Goal: Find specific page/section: Find specific page/section

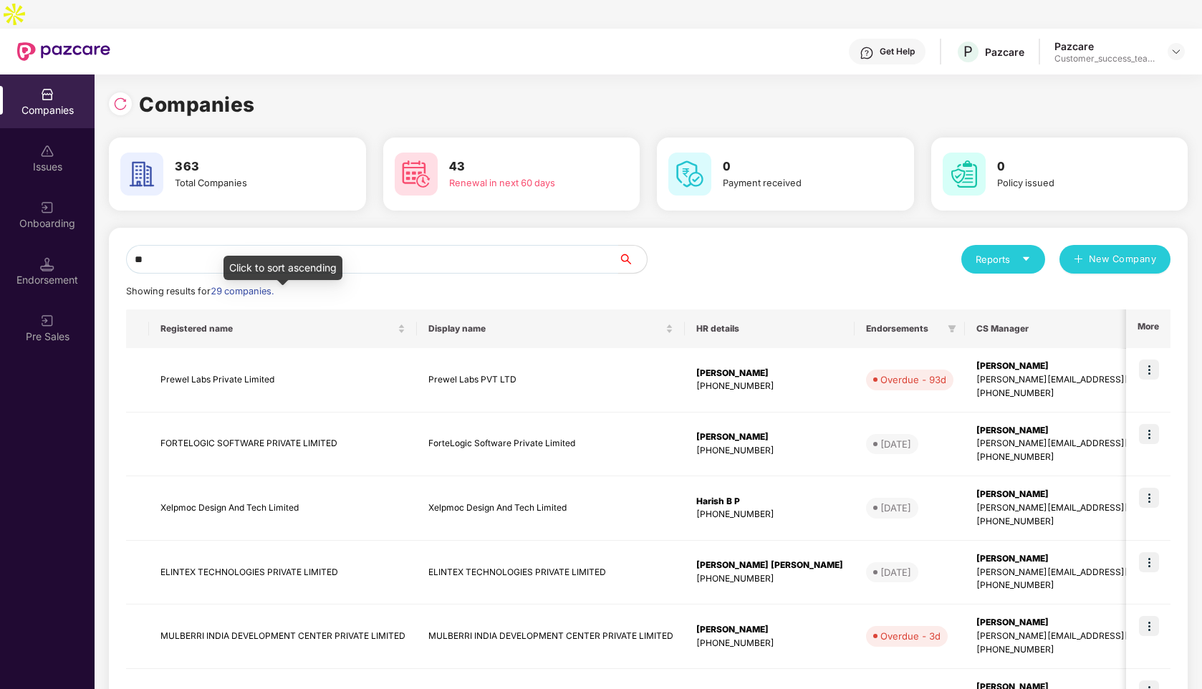
type input "*"
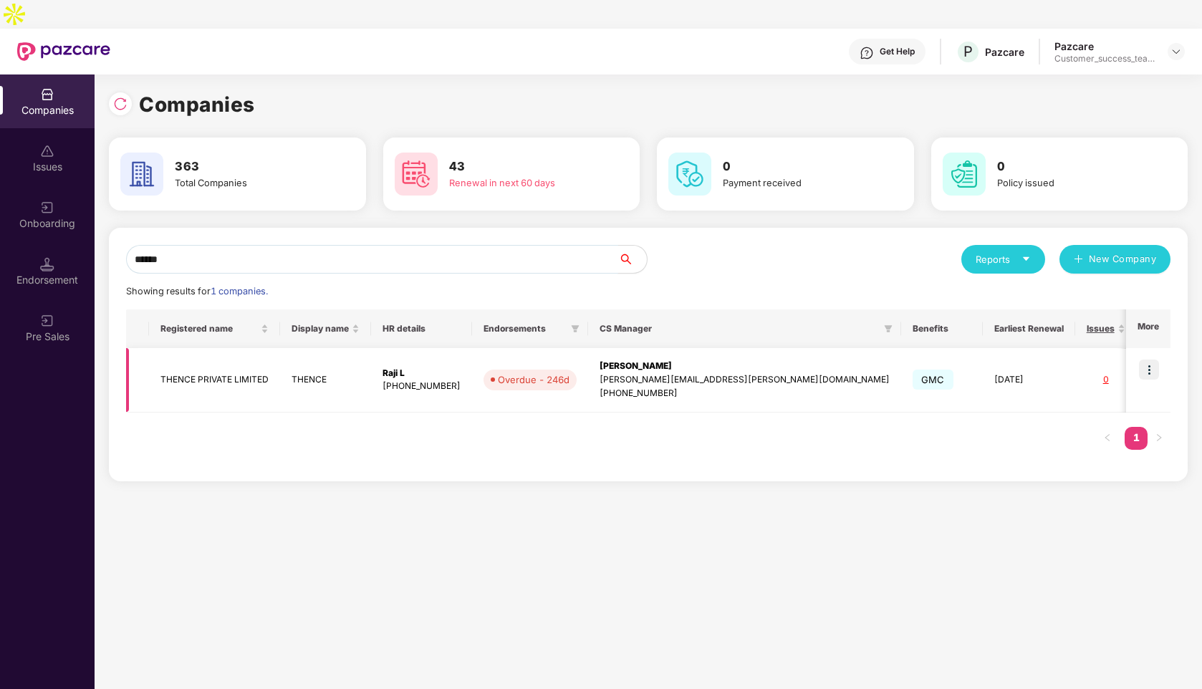
scroll to position [0, 79]
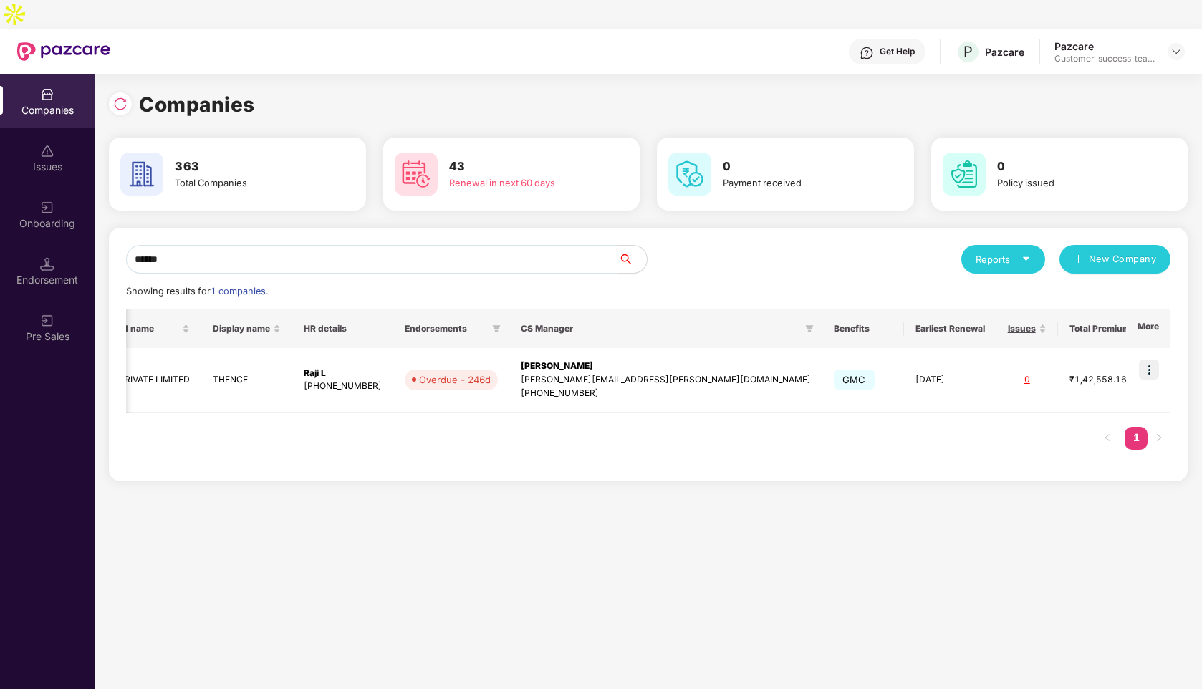
type input "******"
click at [1152, 360] on img at bounding box center [1149, 370] width 20 height 20
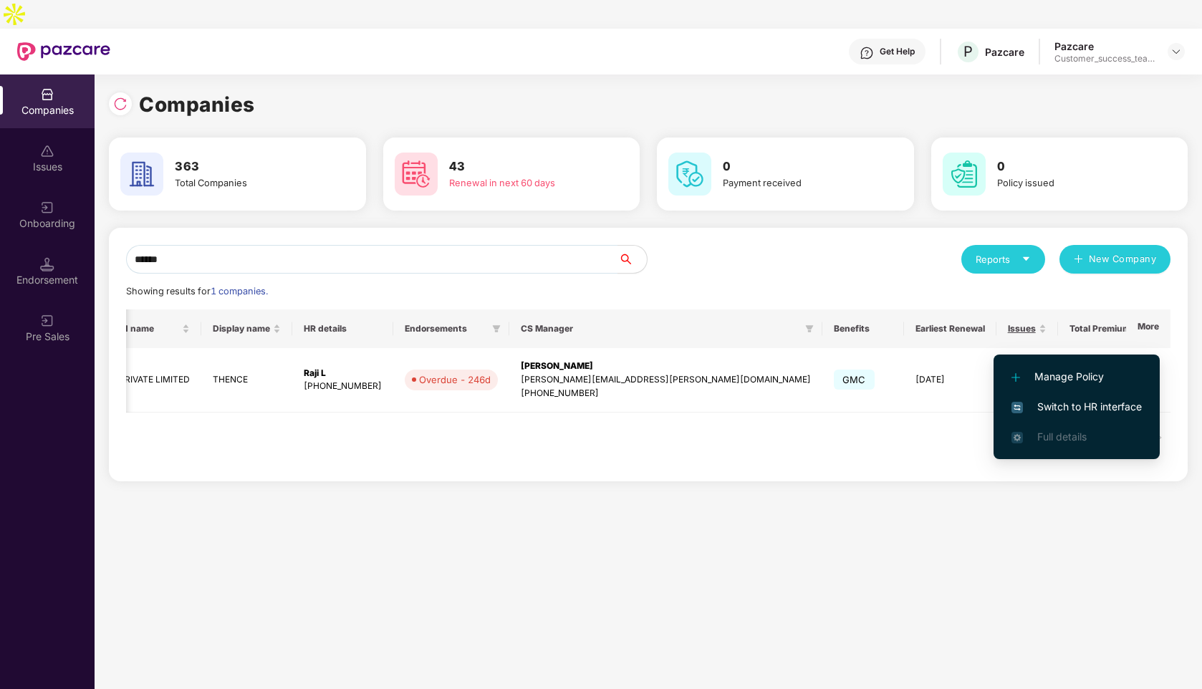
click at [1051, 408] on span "Switch to HR interface" at bounding box center [1077, 407] width 130 height 16
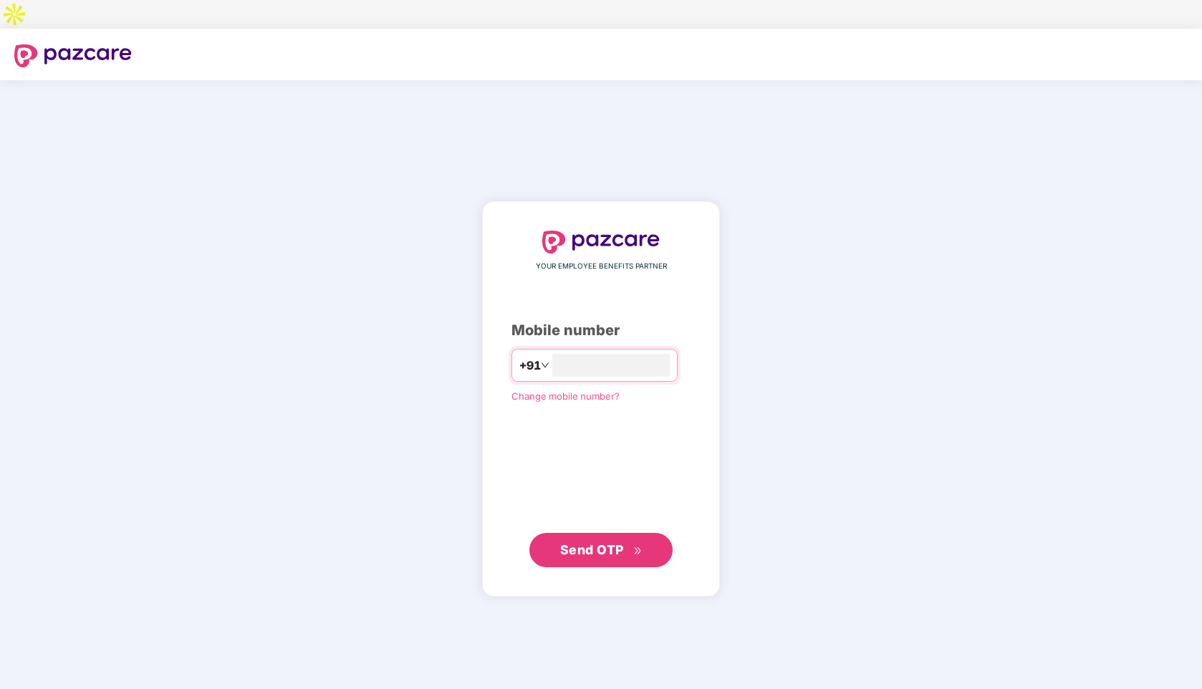
type input "**********"
click at [593, 542] on span "Send OTP" at bounding box center [592, 549] width 64 height 15
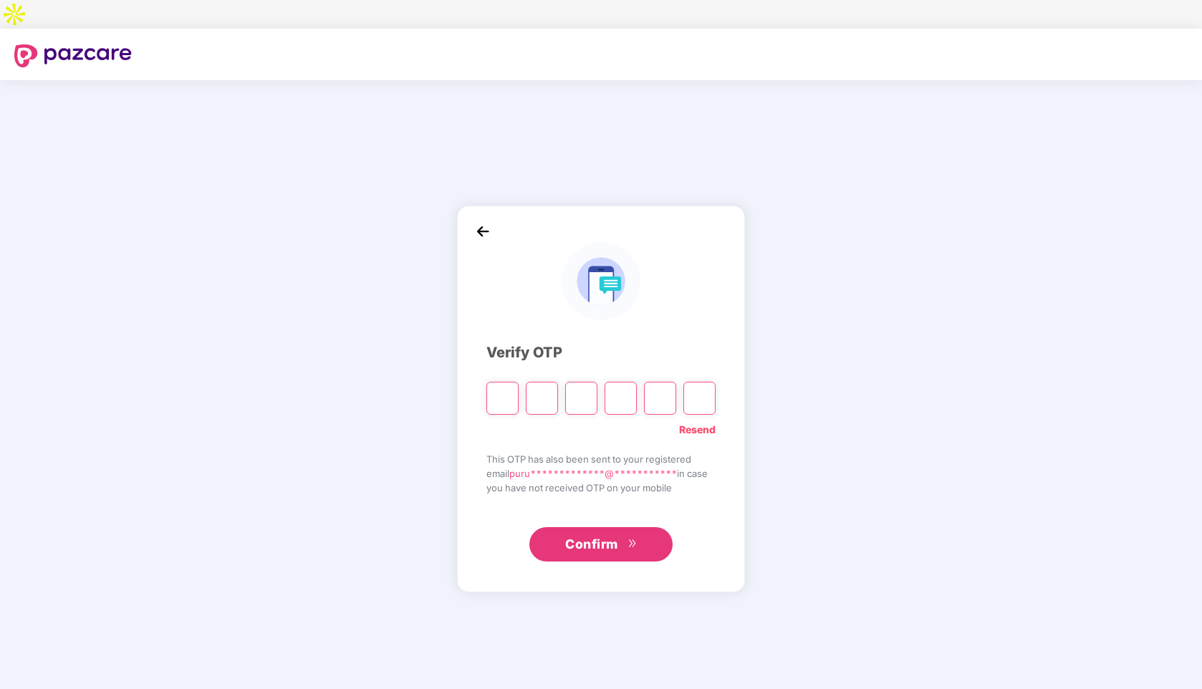
paste input "*"
type input "*"
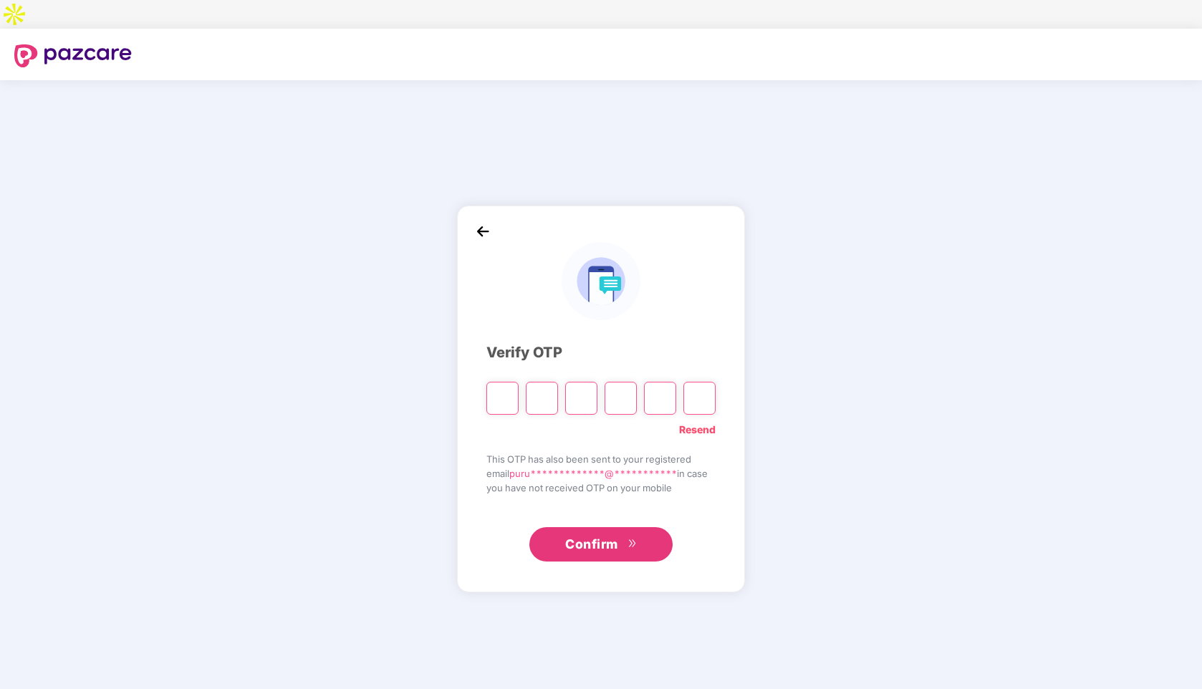
type input "*"
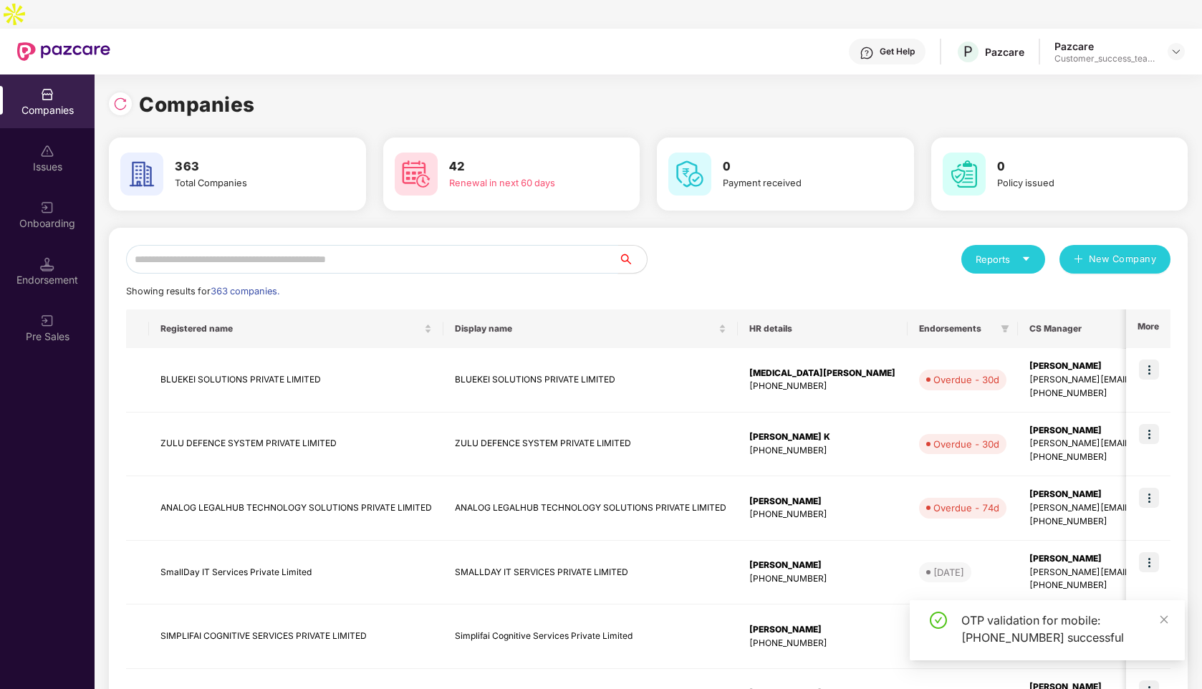
click at [198, 245] on input "text" at bounding box center [372, 259] width 492 height 29
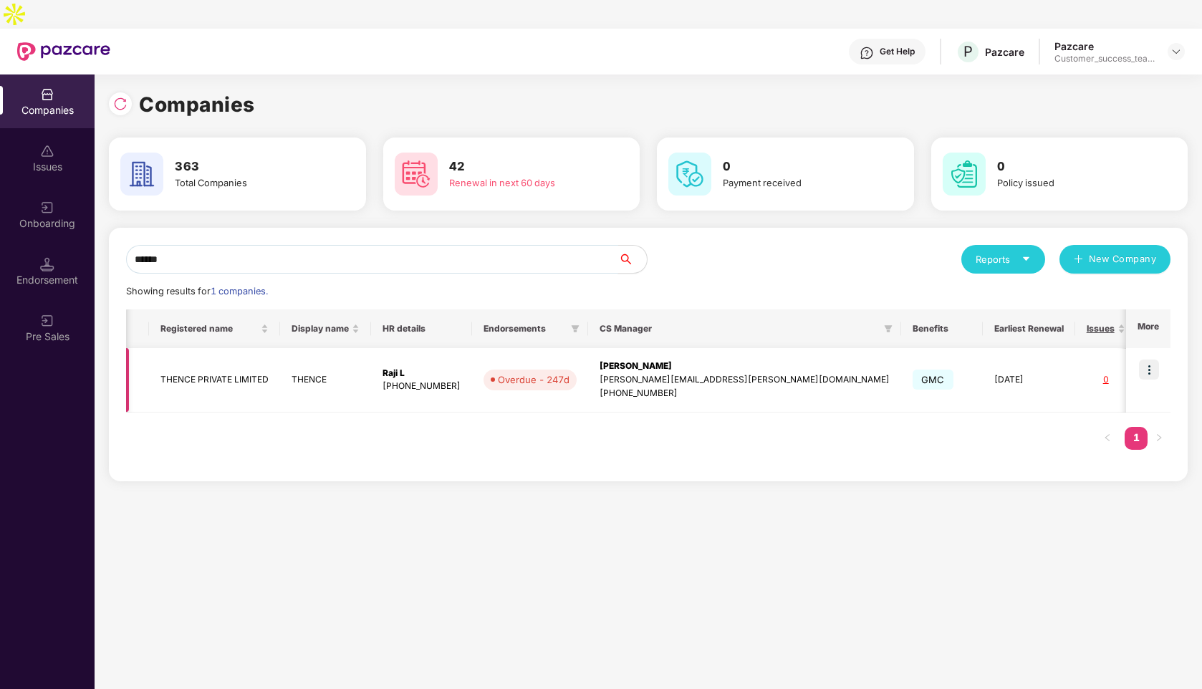
scroll to position [0, 79]
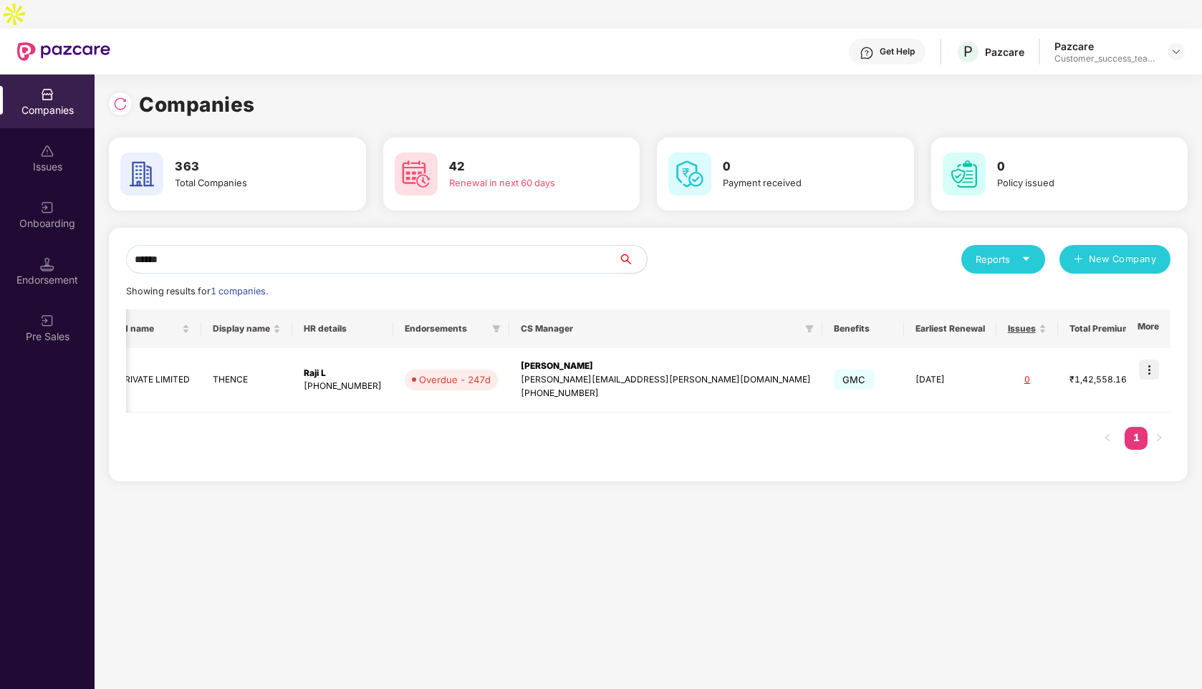
type input "******"
click at [1146, 360] on img at bounding box center [1149, 370] width 20 height 20
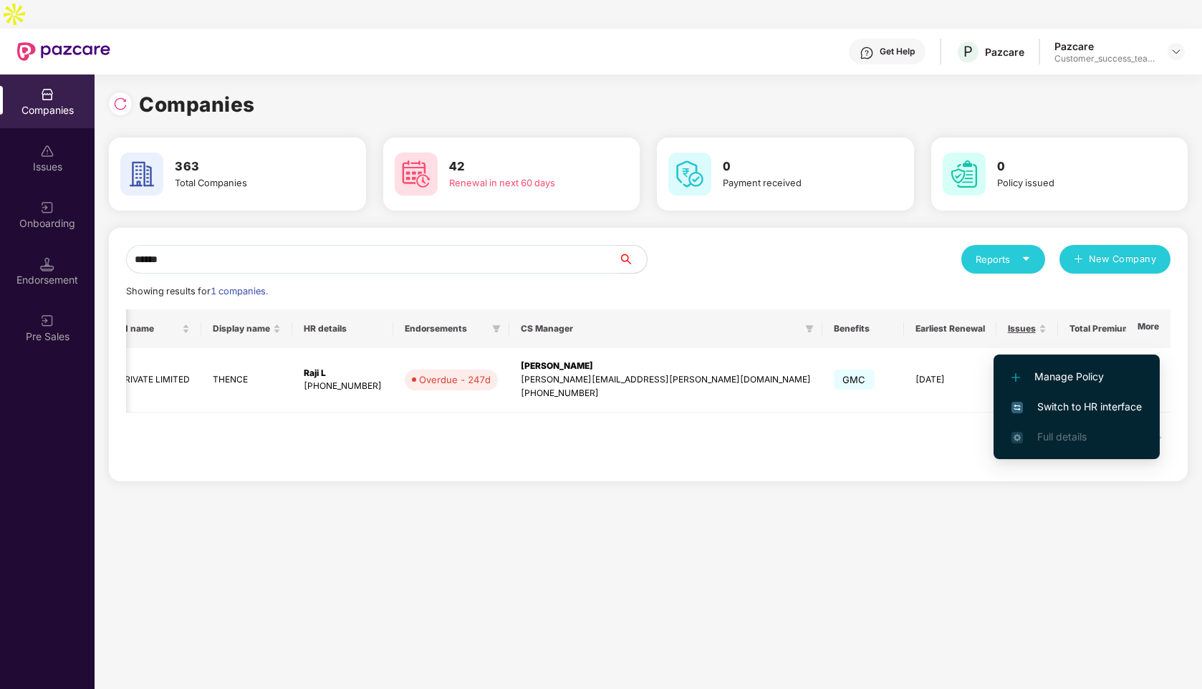
click at [1040, 413] on span "Switch to HR interface" at bounding box center [1077, 407] width 130 height 16
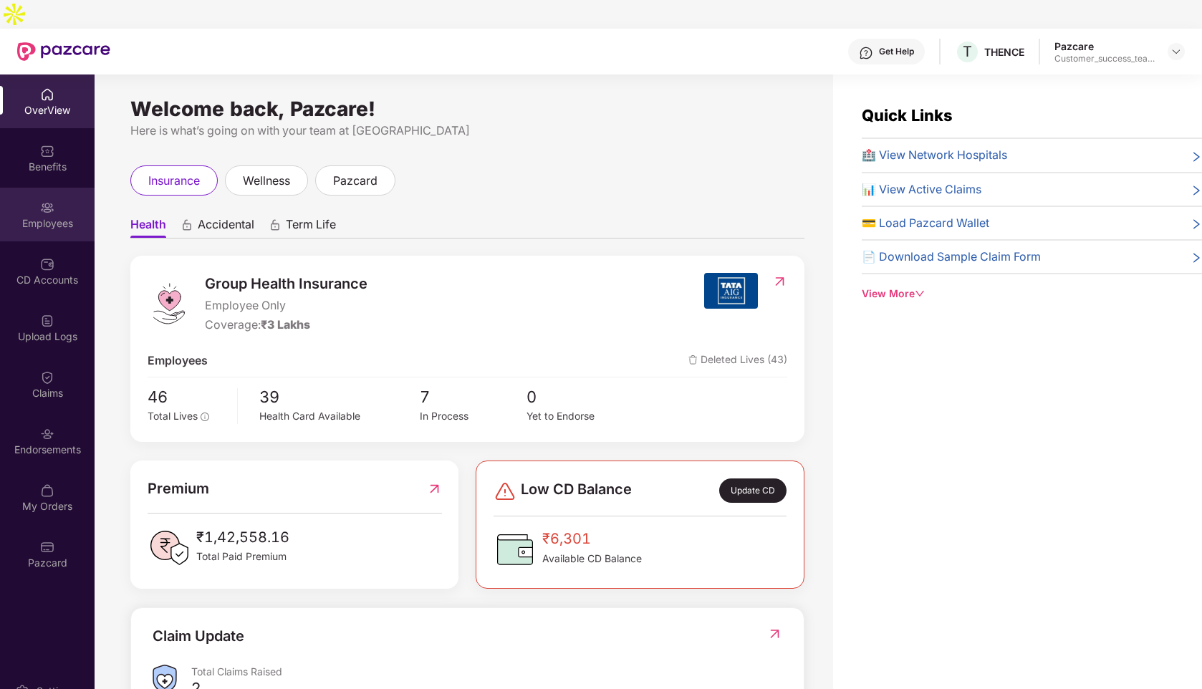
click at [47, 199] on div at bounding box center [47, 206] width 14 height 14
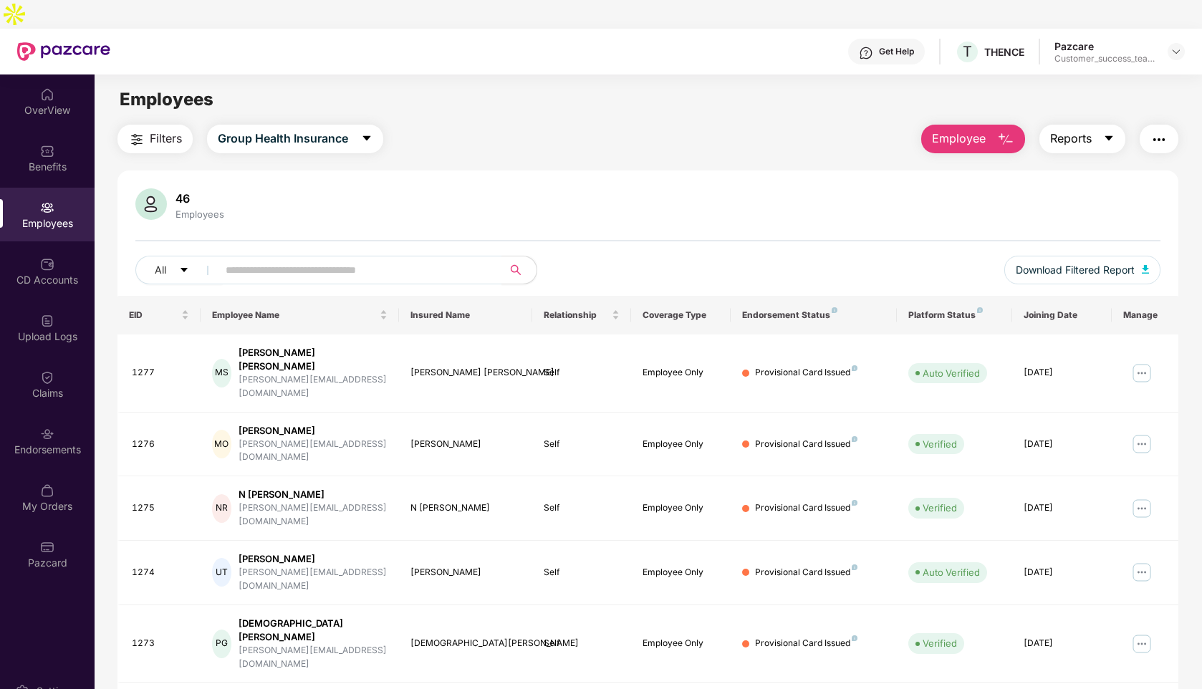
click at [1085, 130] on span "Reports" at bounding box center [1071, 139] width 42 height 18
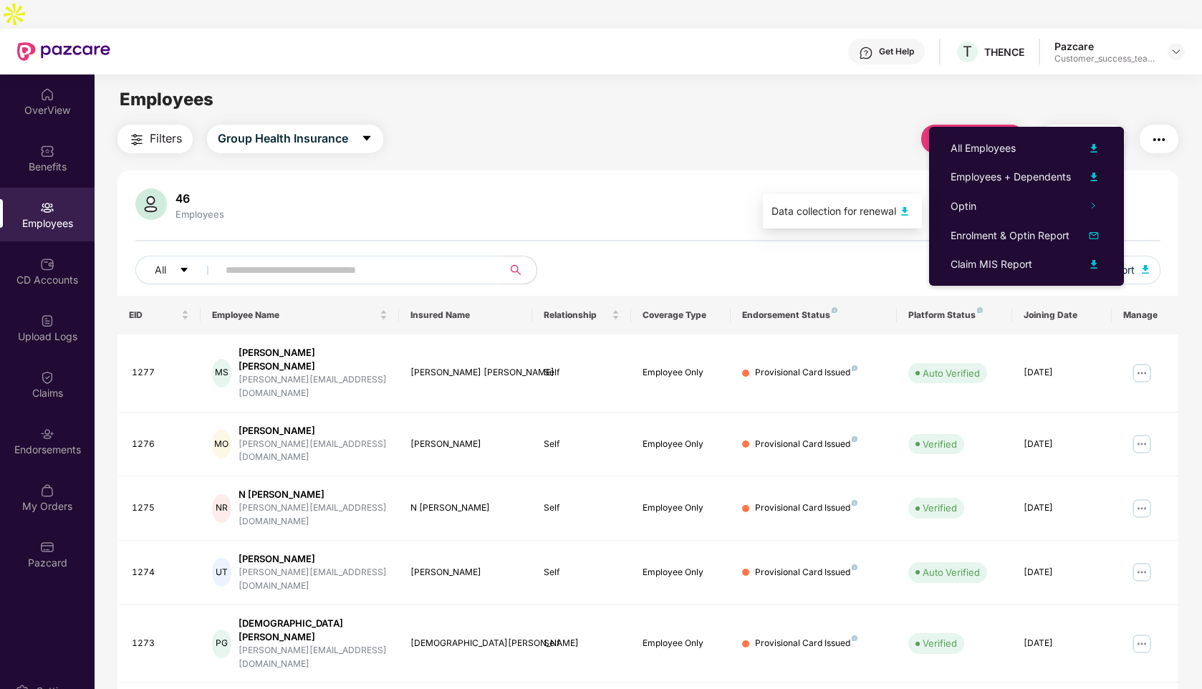
click at [844, 194] on ul "Data collection for renewal" at bounding box center [842, 211] width 159 height 34
click at [1135, 188] on div "46 Employees" at bounding box center [647, 205] width 1025 height 34
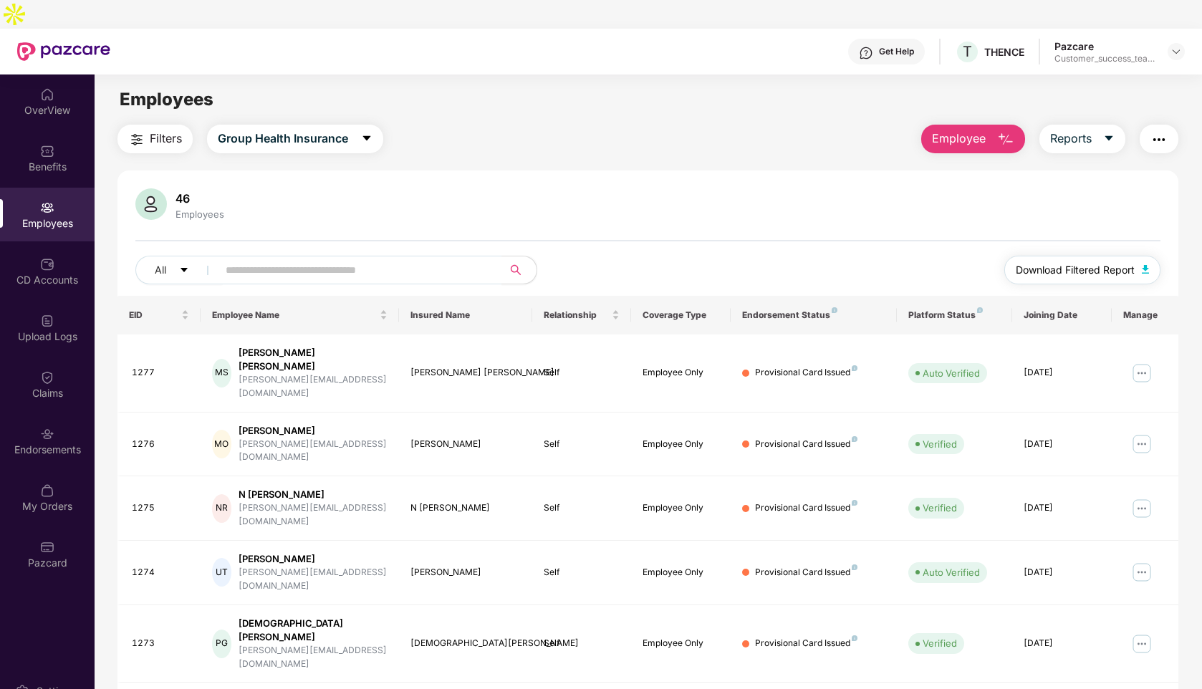
click at [1060, 262] on span "Download Filtered Report" at bounding box center [1075, 270] width 119 height 16
click at [39, 414] on div "Endorsements" at bounding box center [47, 441] width 95 height 54
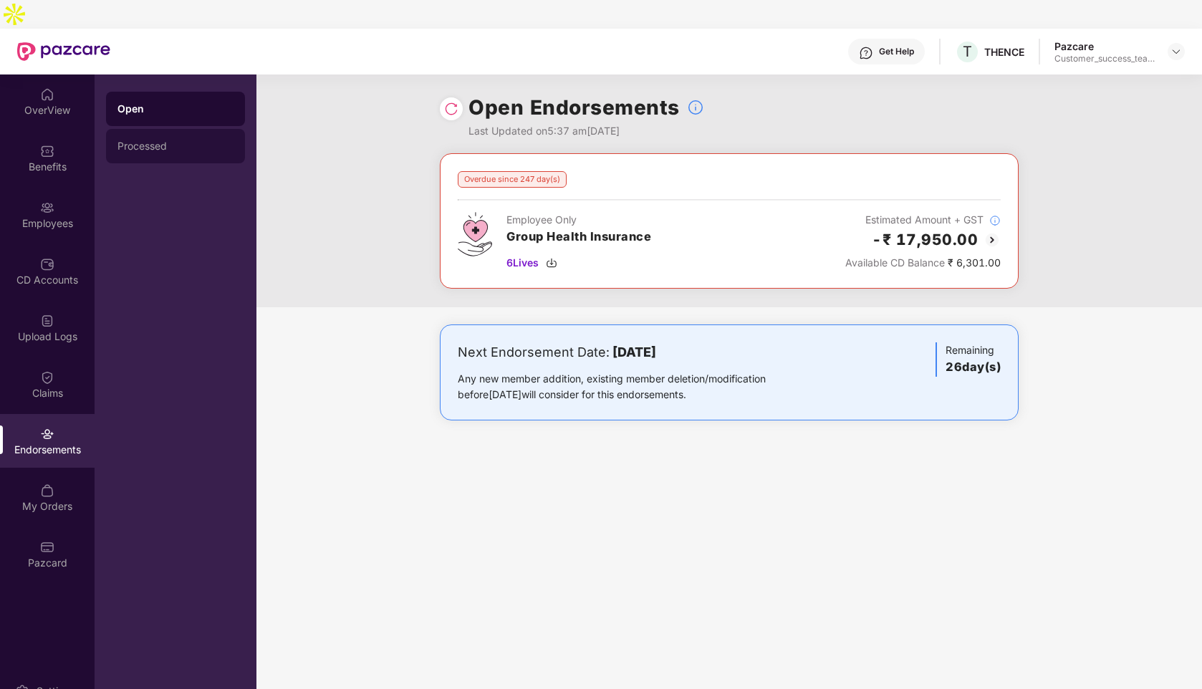
click at [180, 129] on div "Processed" at bounding box center [175, 146] width 139 height 34
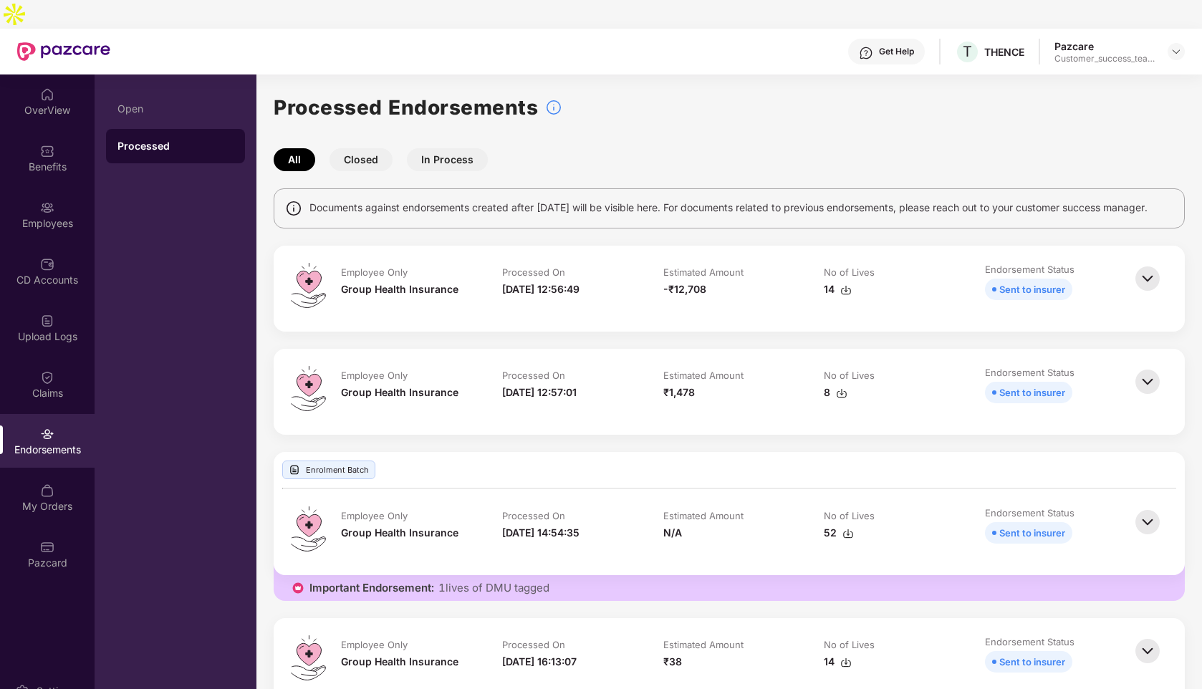
click at [461, 148] on button "In Process" at bounding box center [447, 159] width 81 height 23
click at [353, 148] on button "Closed" at bounding box center [361, 159] width 63 height 23
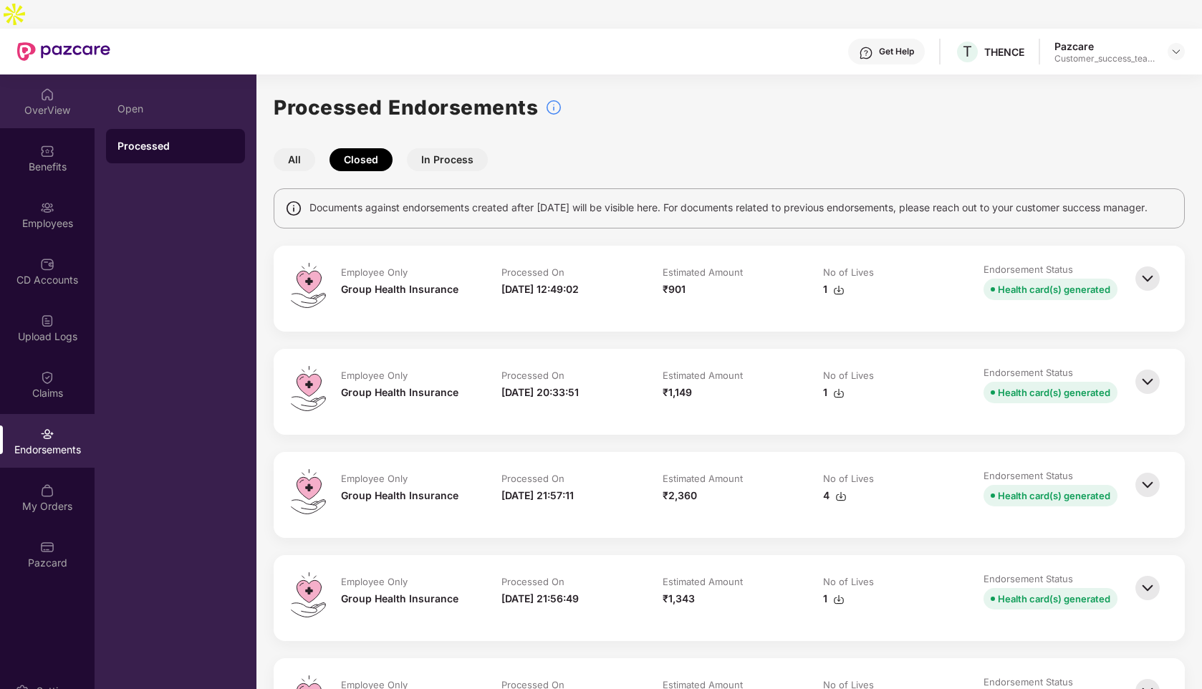
click at [42, 103] on div "OverView" at bounding box center [47, 110] width 95 height 14
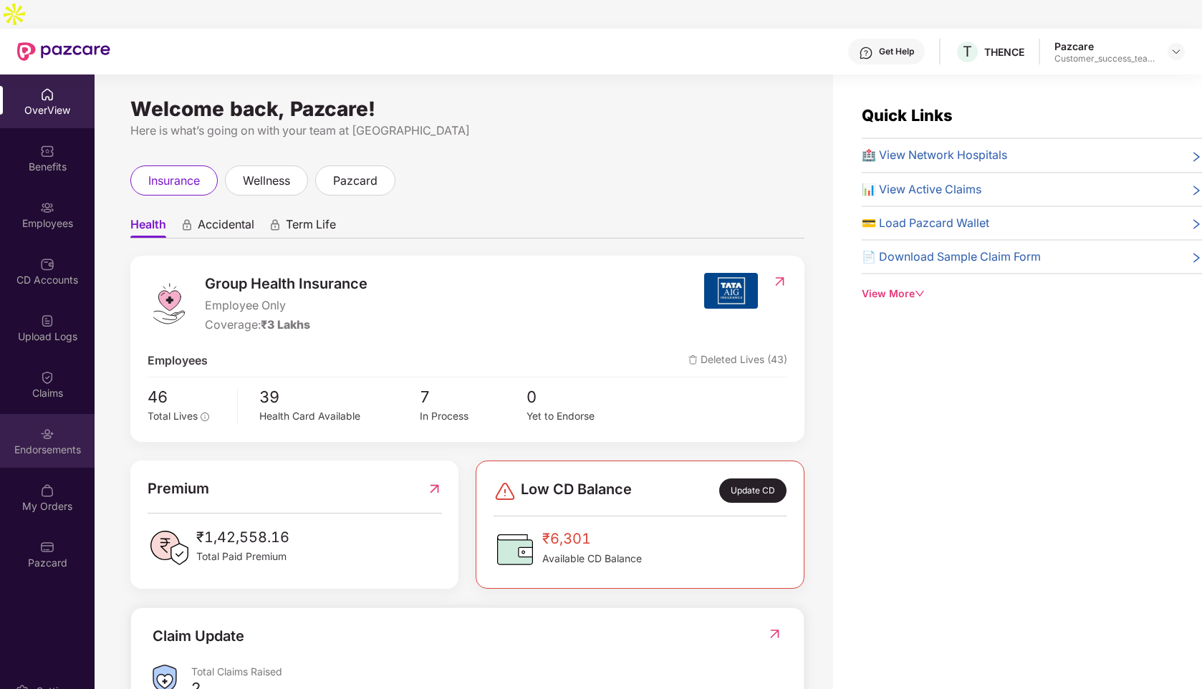
click at [36, 414] on div "Endorsements" at bounding box center [47, 441] width 95 height 54
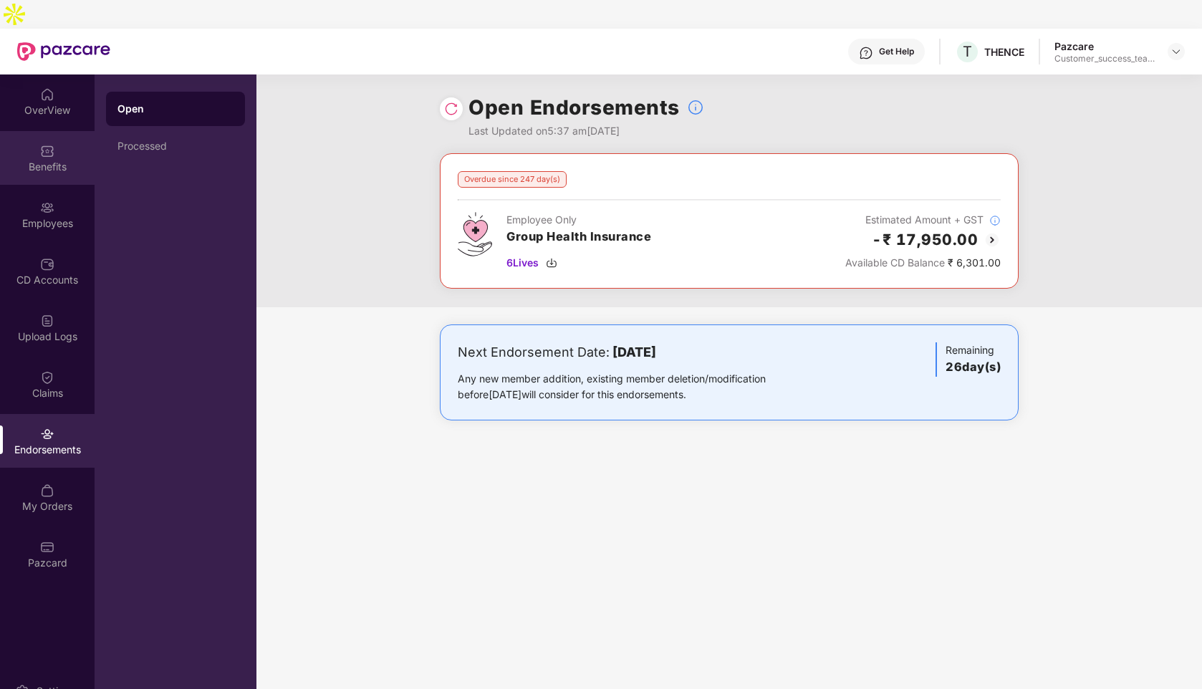
click at [47, 131] on div "Benefits" at bounding box center [47, 158] width 95 height 54
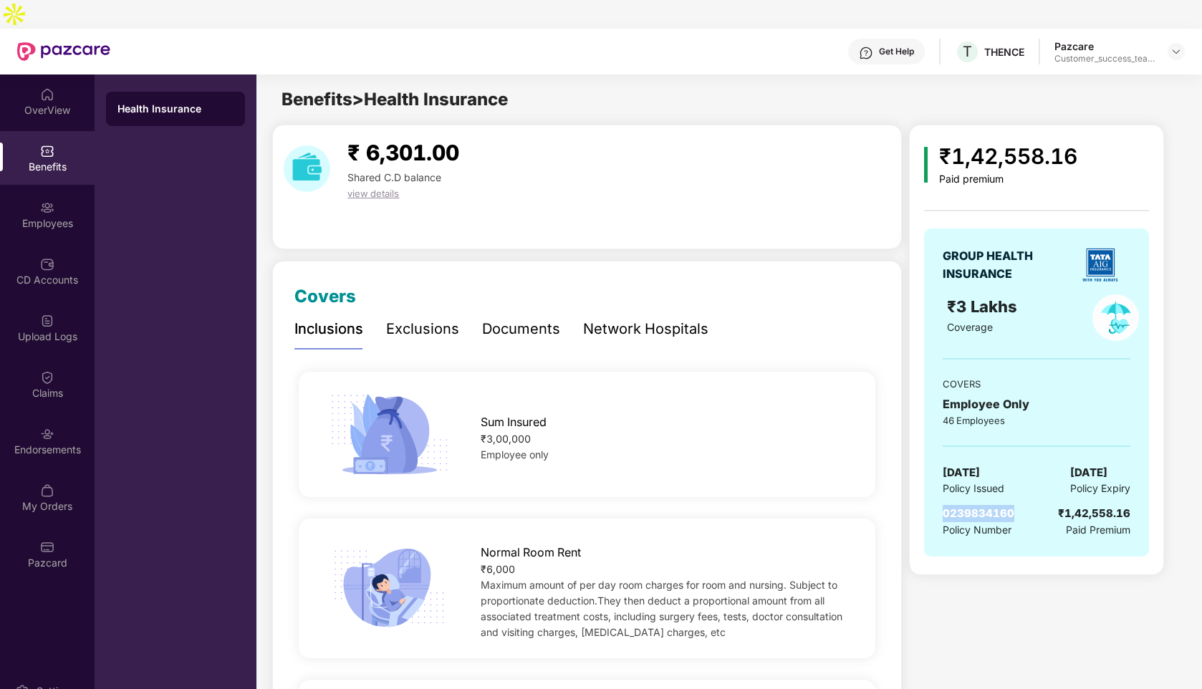
drag, startPoint x: 1022, startPoint y: 480, endPoint x: 946, endPoint y: 487, distance: 77.0
click at [946, 505] on div "0239834160 Policy Number ₹1,42,558.16 Paid Premium" at bounding box center [1037, 521] width 188 height 33
copy span "0239834160"
click at [40, 427] on img at bounding box center [47, 434] width 14 height 14
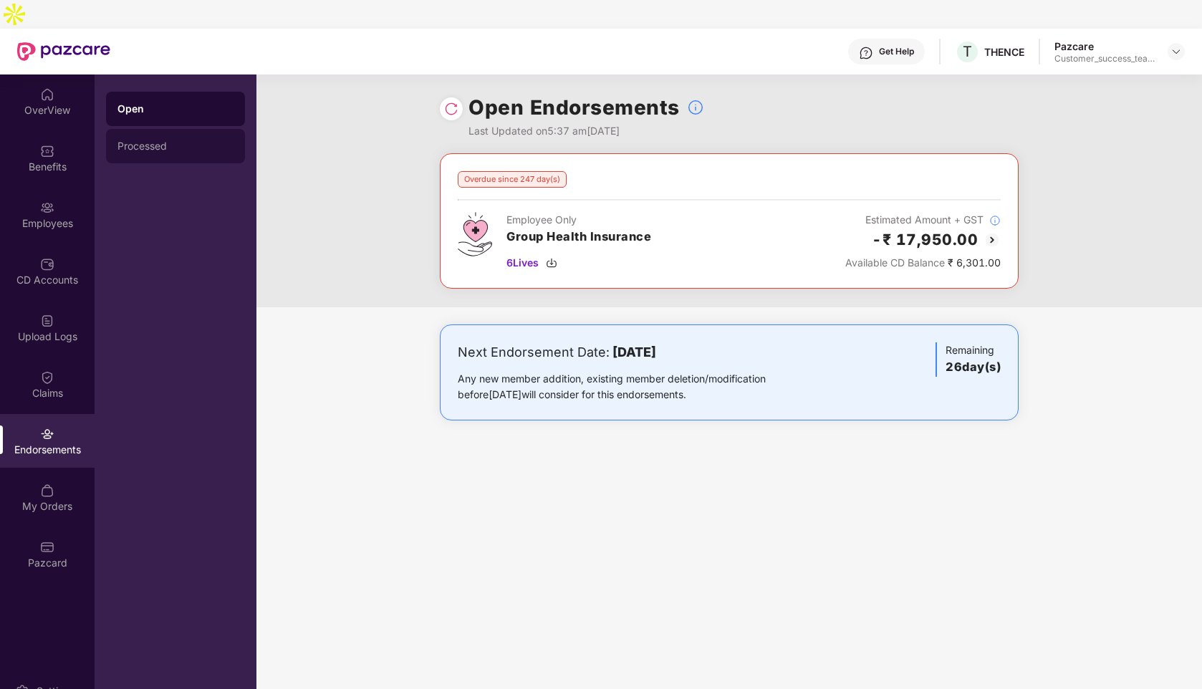
click at [166, 140] on div "Processed" at bounding box center [175, 145] width 116 height 11
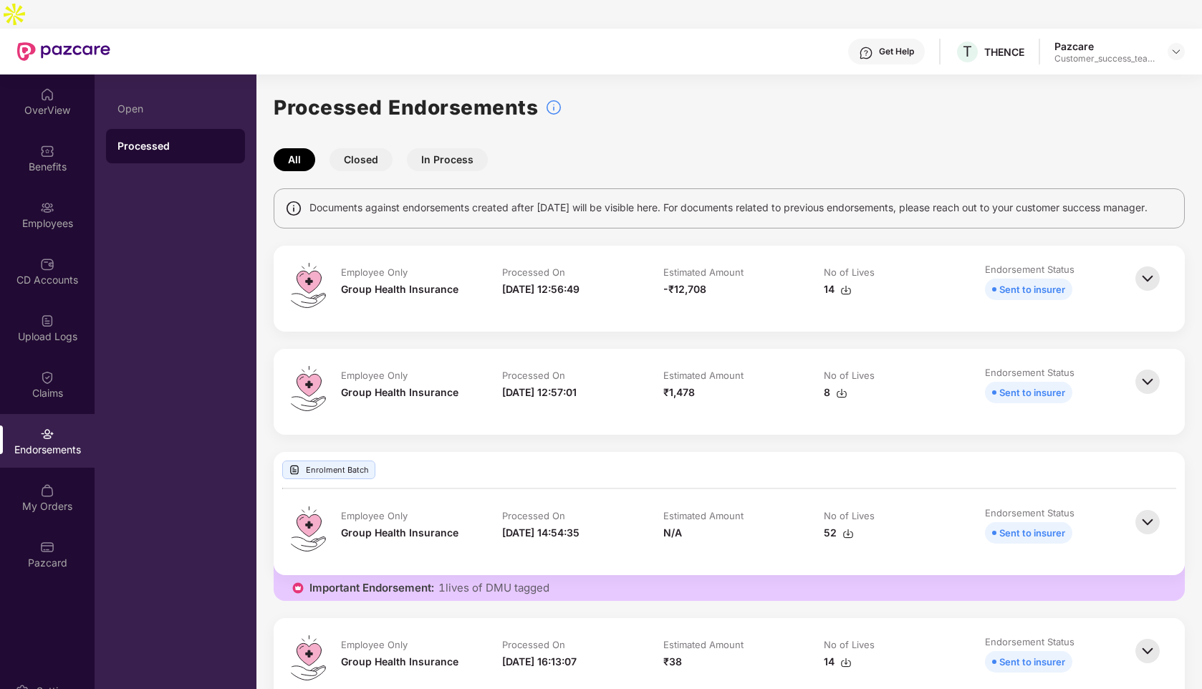
click at [427, 148] on button "In Process" at bounding box center [447, 159] width 81 height 23
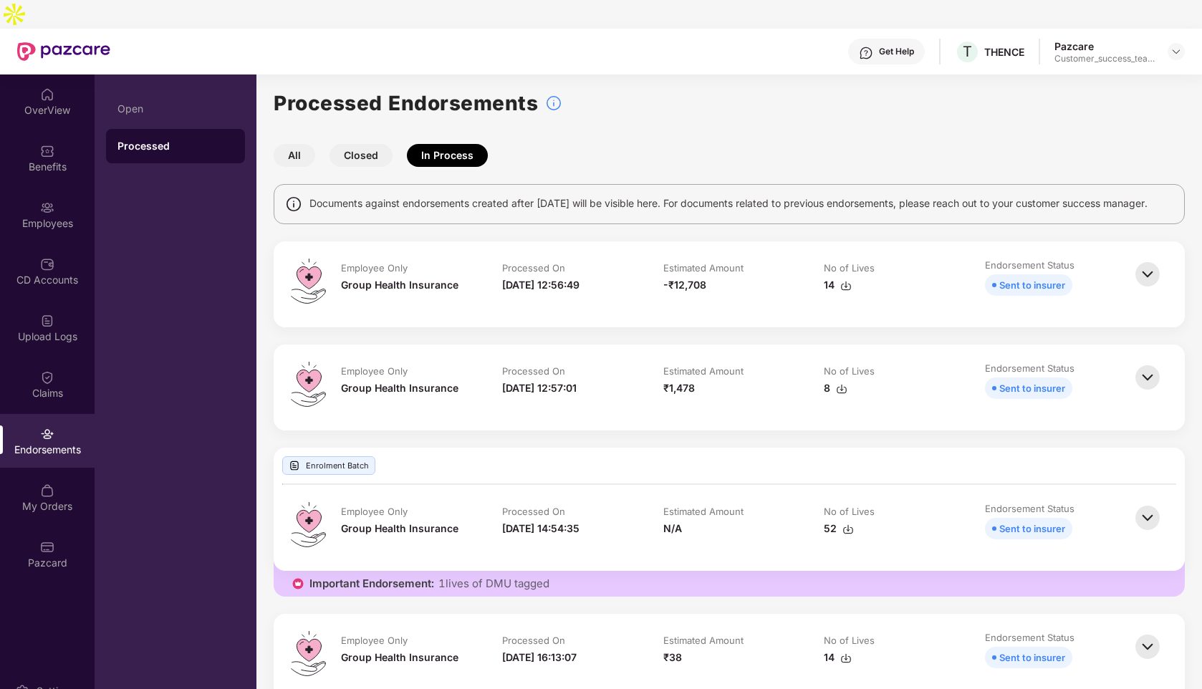
click at [357, 144] on button "Closed" at bounding box center [361, 155] width 63 height 23
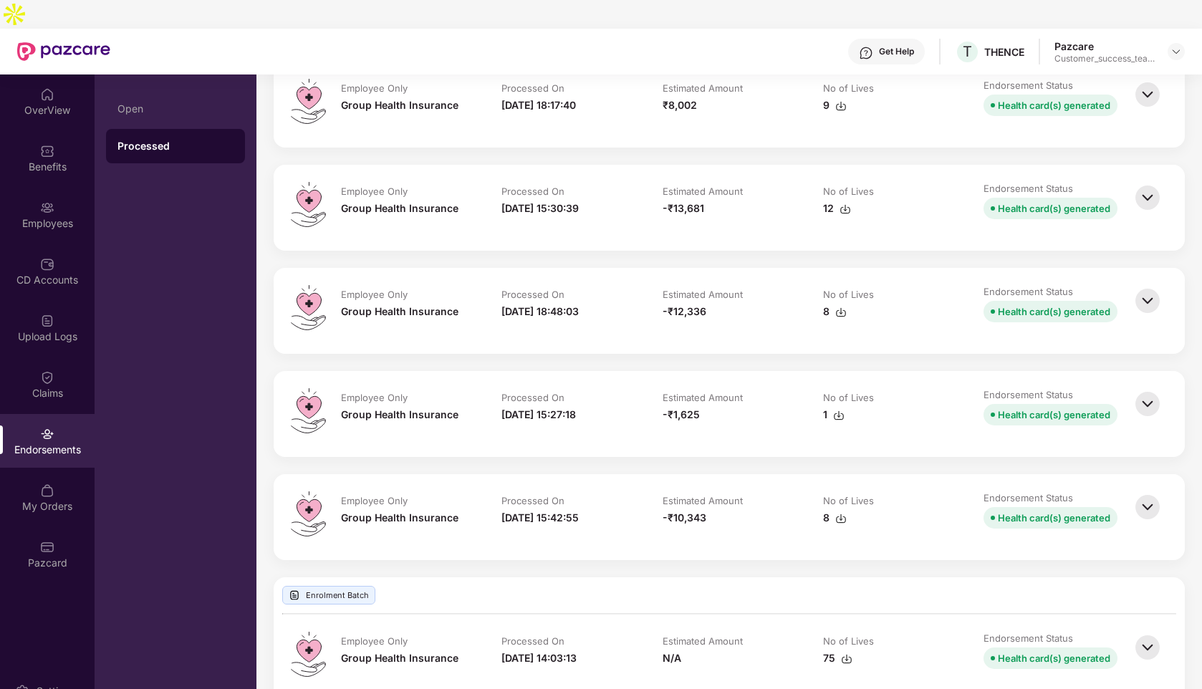
scroll to position [1461, 0]
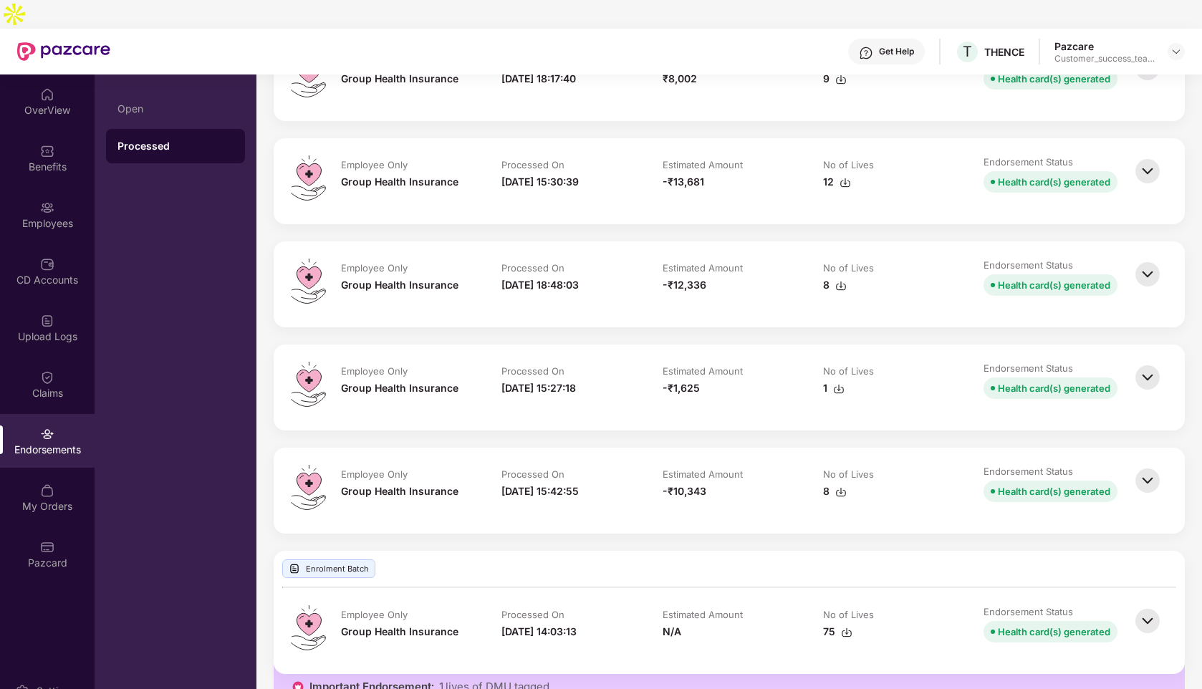
click at [825, 484] on div "8" at bounding box center [835, 492] width 24 height 16
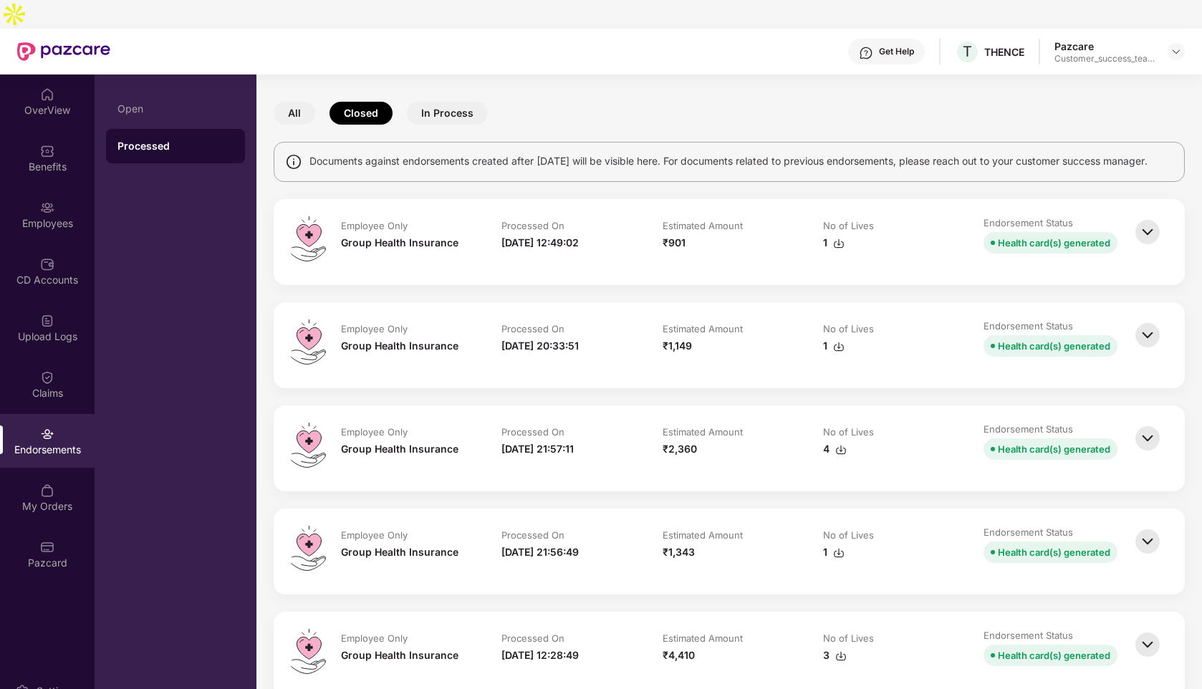
scroll to position [0, 0]
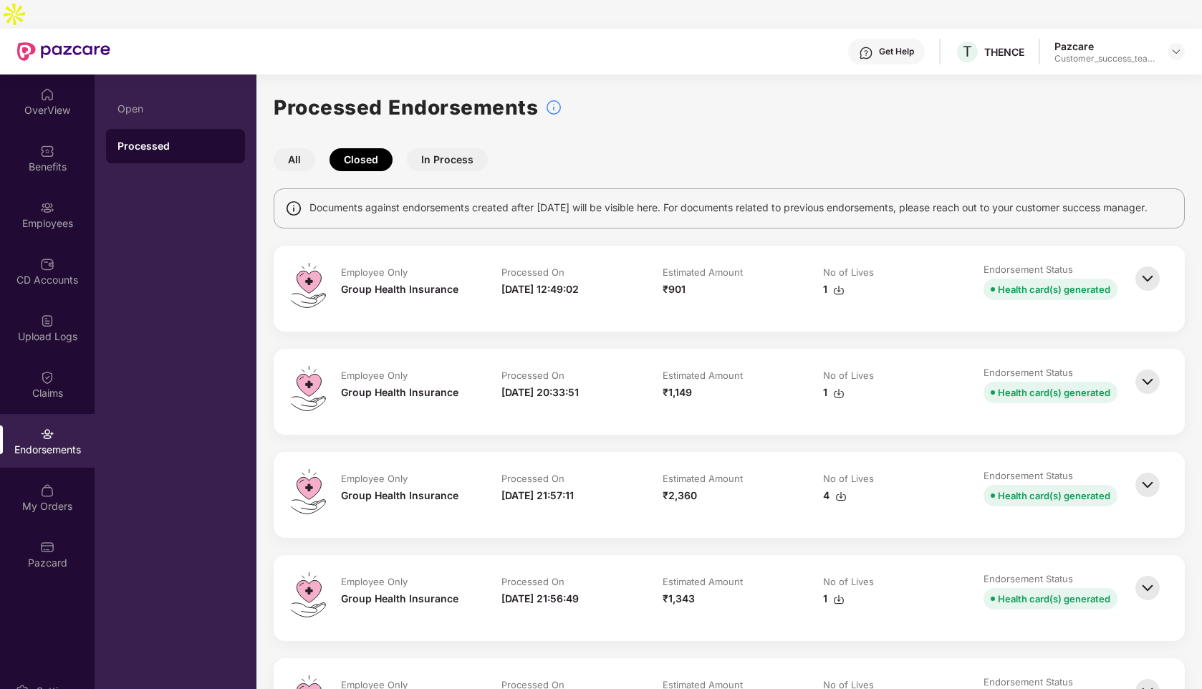
click at [301, 148] on button "All" at bounding box center [295, 159] width 42 height 23
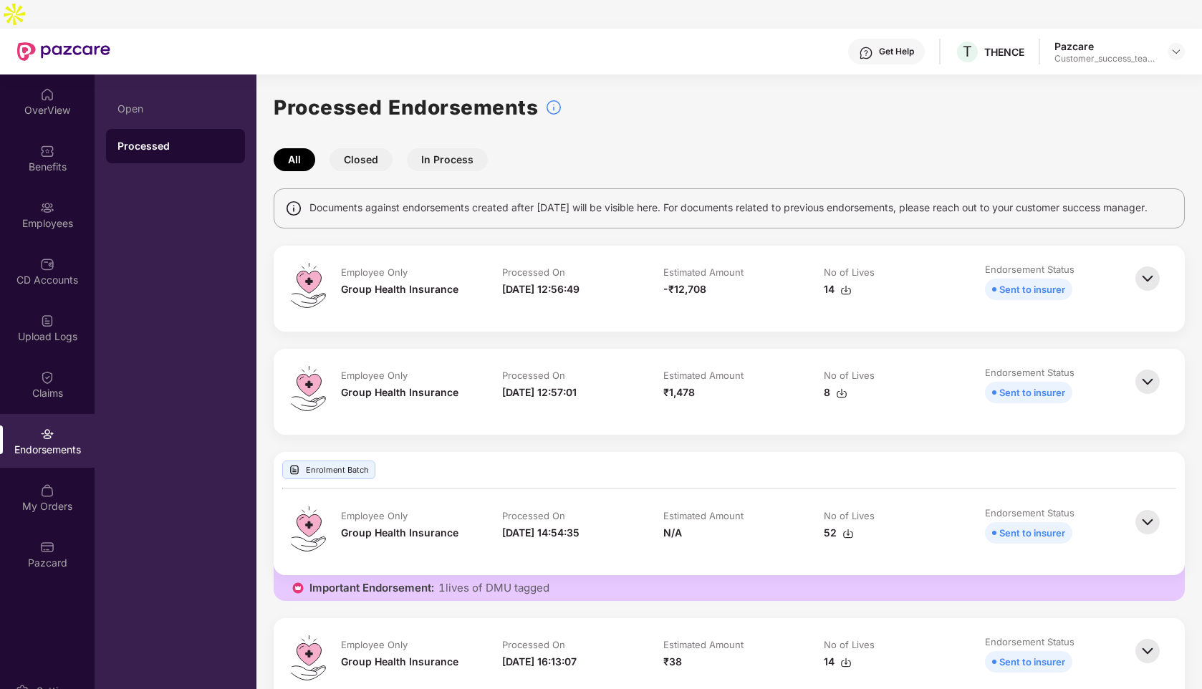
click at [681, 92] on div "Processed Endorsements" at bounding box center [729, 108] width 911 height 32
click at [1176, 46] on img at bounding box center [1176, 51] width 11 height 11
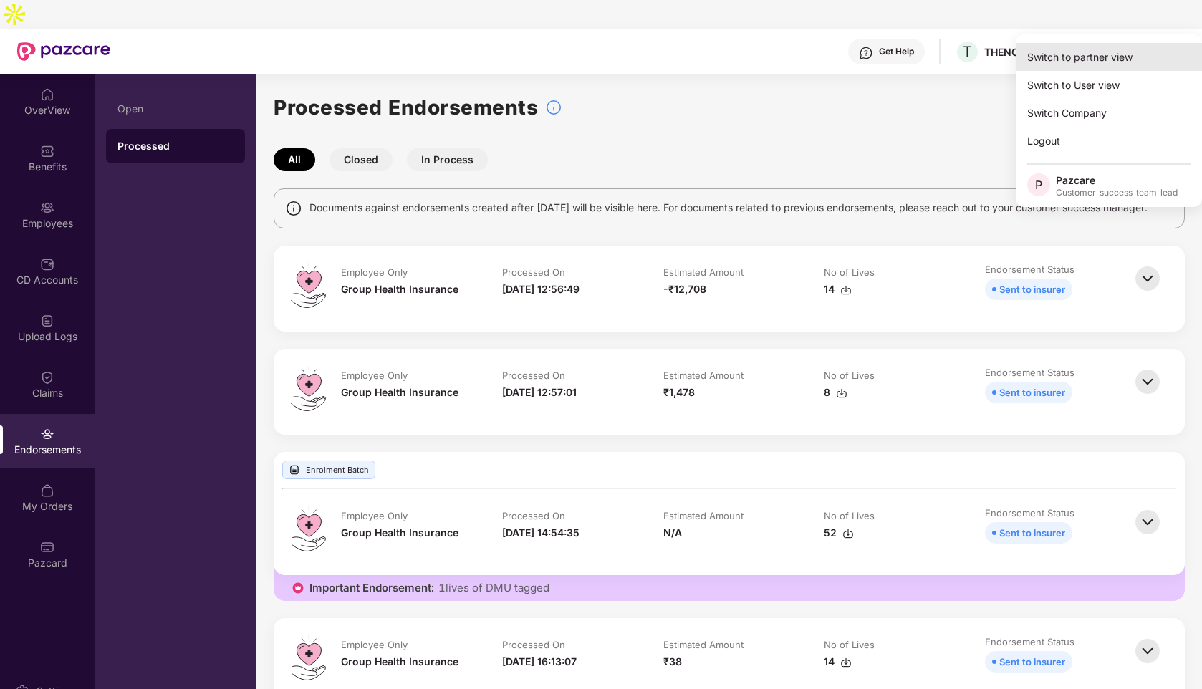
click at [1075, 60] on div "Switch to partner view" at bounding box center [1109, 57] width 186 height 28
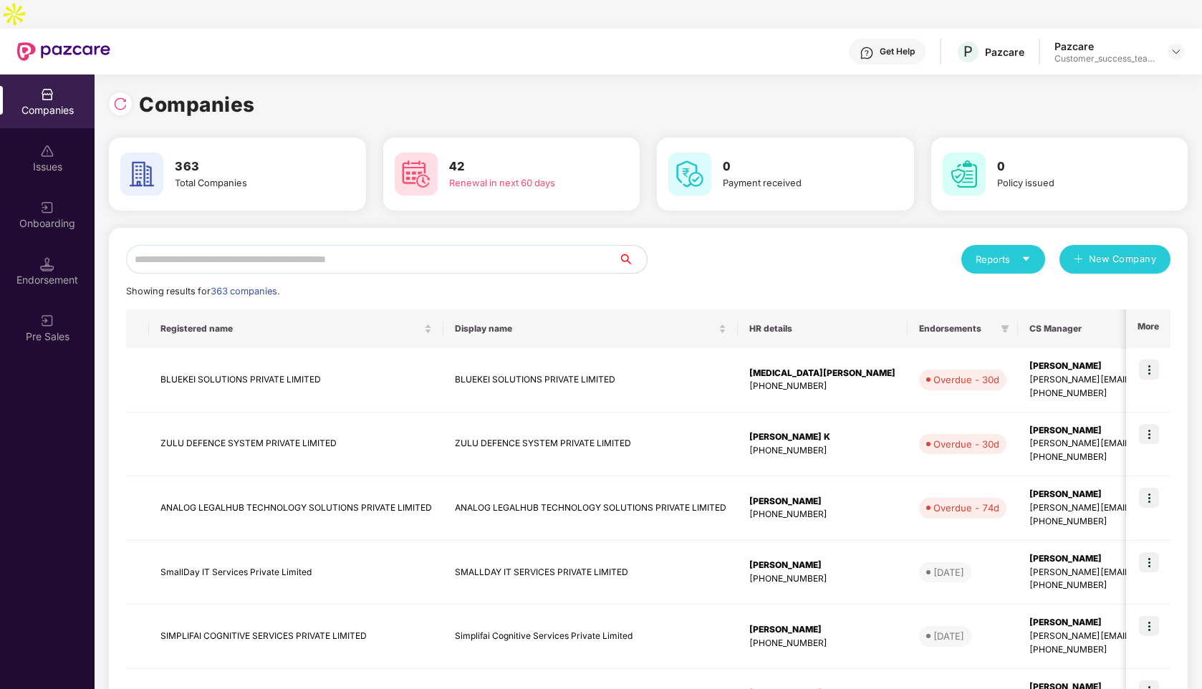
click at [346, 245] on input "text" at bounding box center [372, 259] width 492 height 29
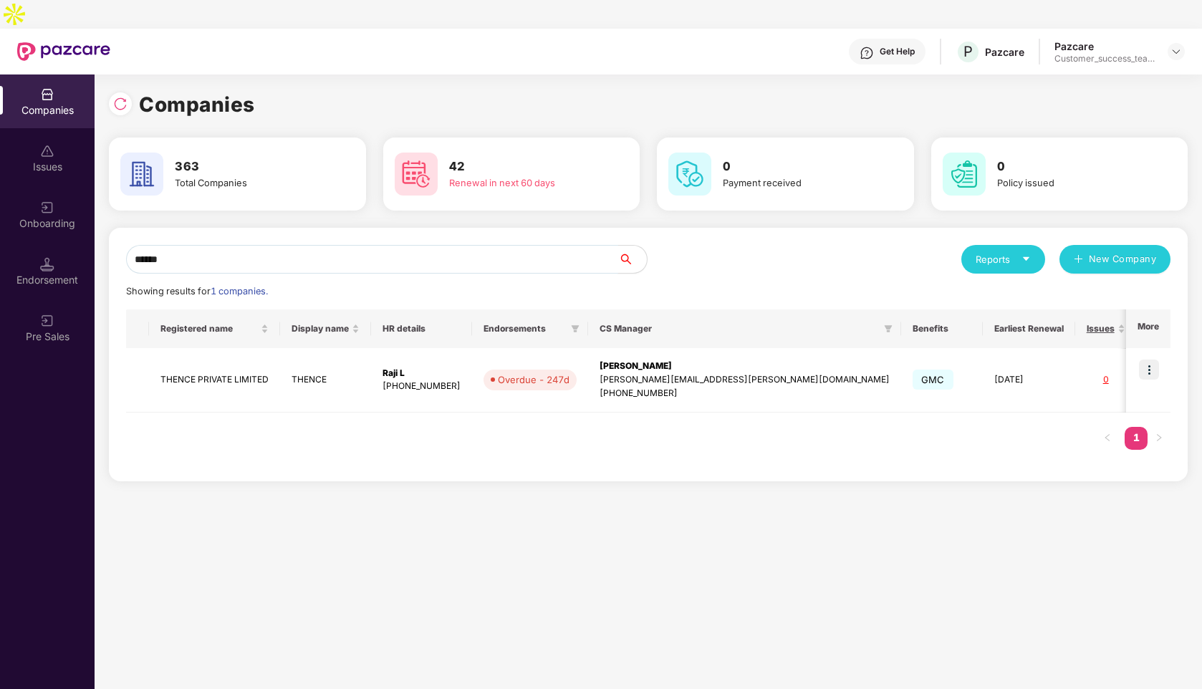
type input "******"
click at [1156, 360] on img at bounding box center [1149, 370] width 20 height 20
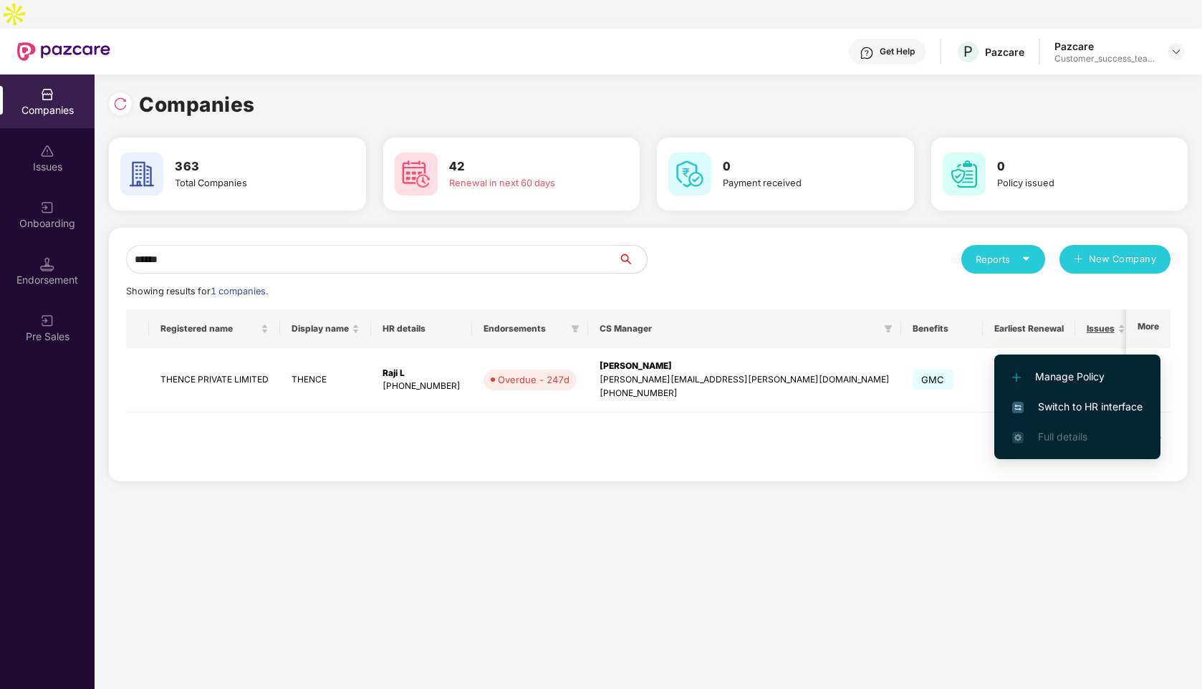
click at [1081, 409] on span "Switch to HR interface" at bounding box center [1077, 407] width 130 height 16
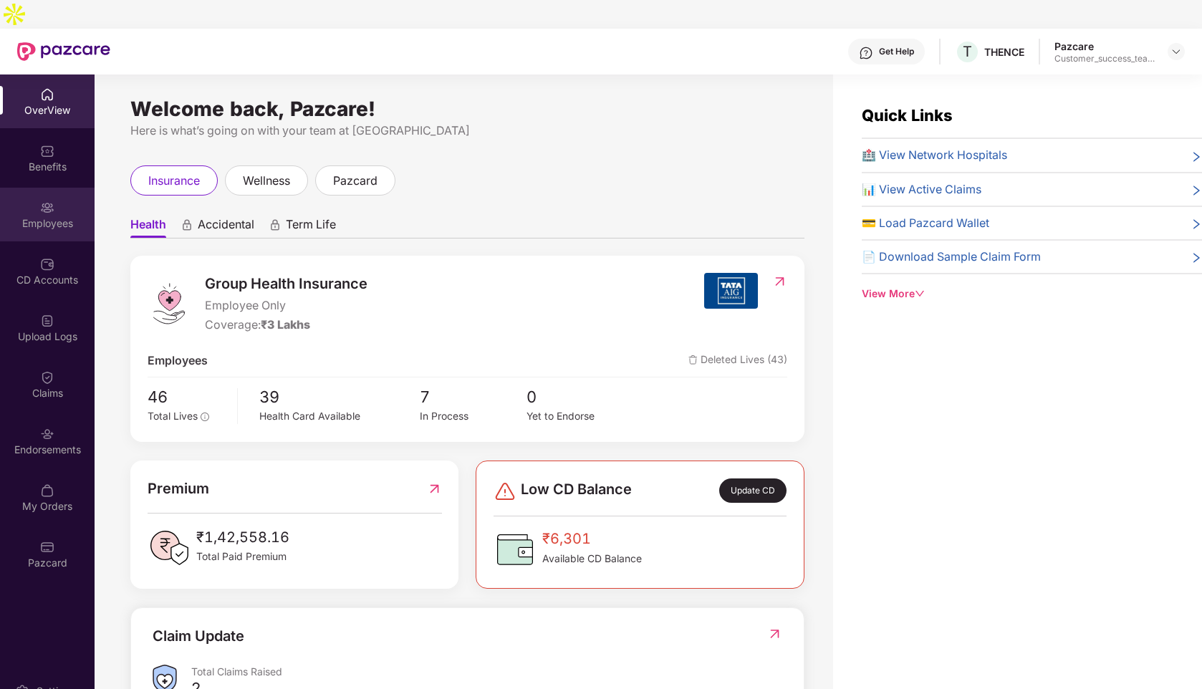
click at [33, 216] on div "Employees" at bounding box center [47, 223] width 95 height 14
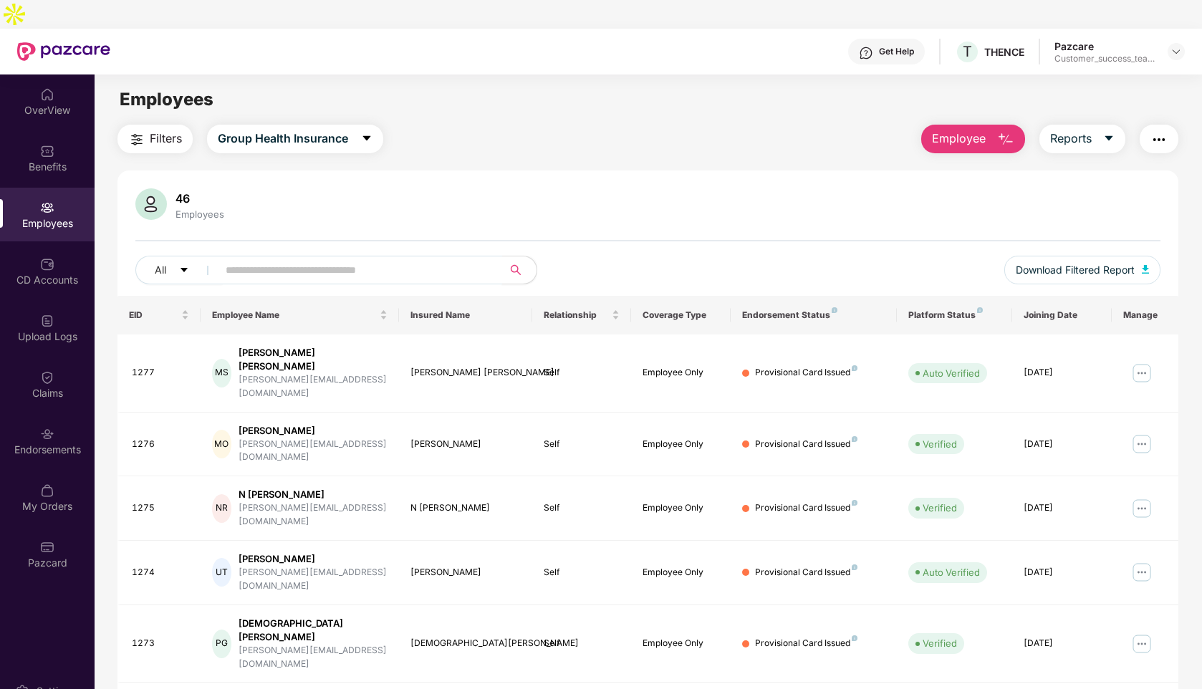
click at [311, 259] on input "text" at bounding box center [354, 269] width 257 height 21
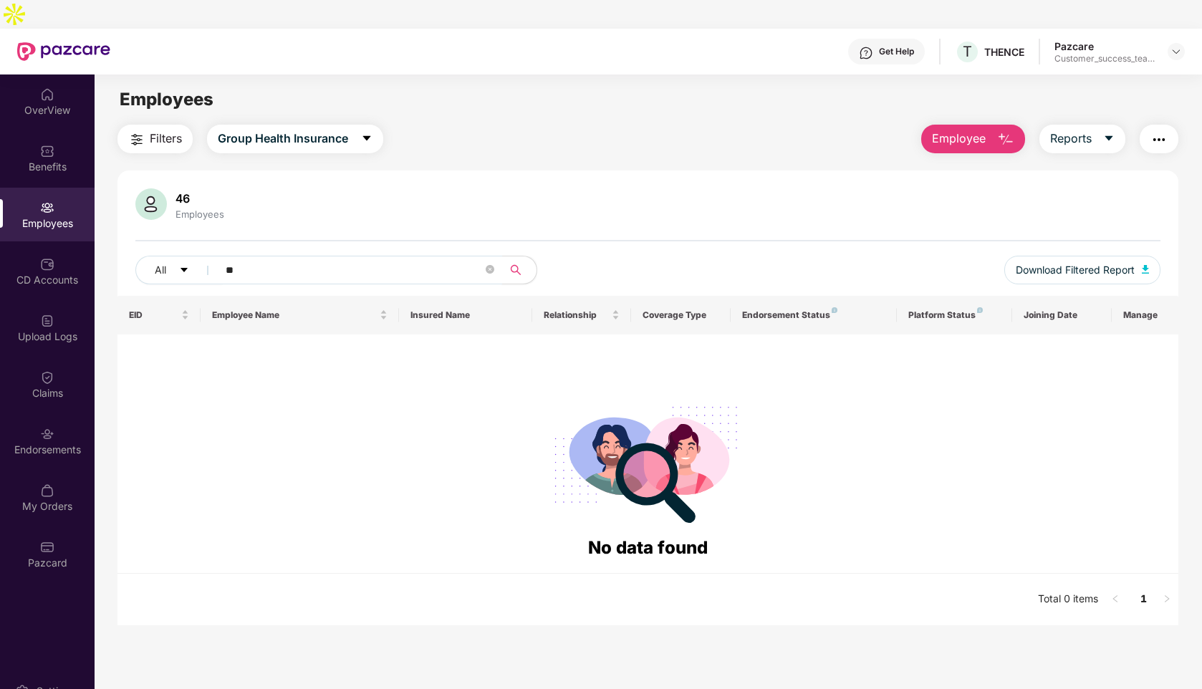
type input "*"
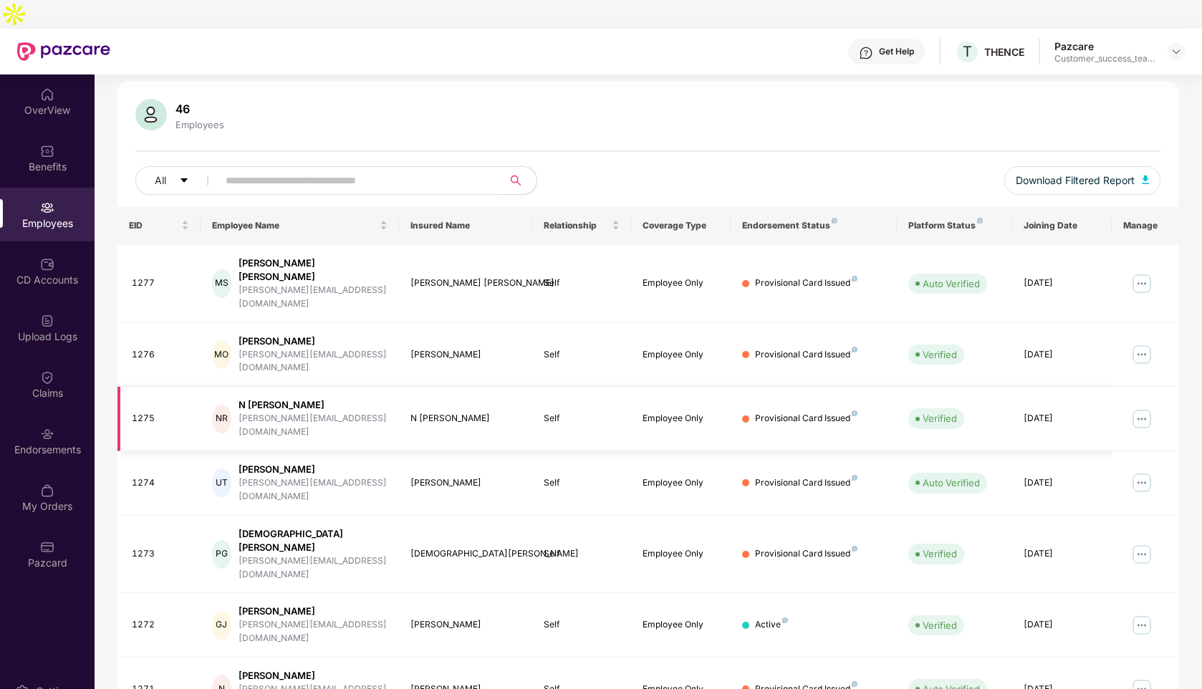
scroll to position [191, 0]
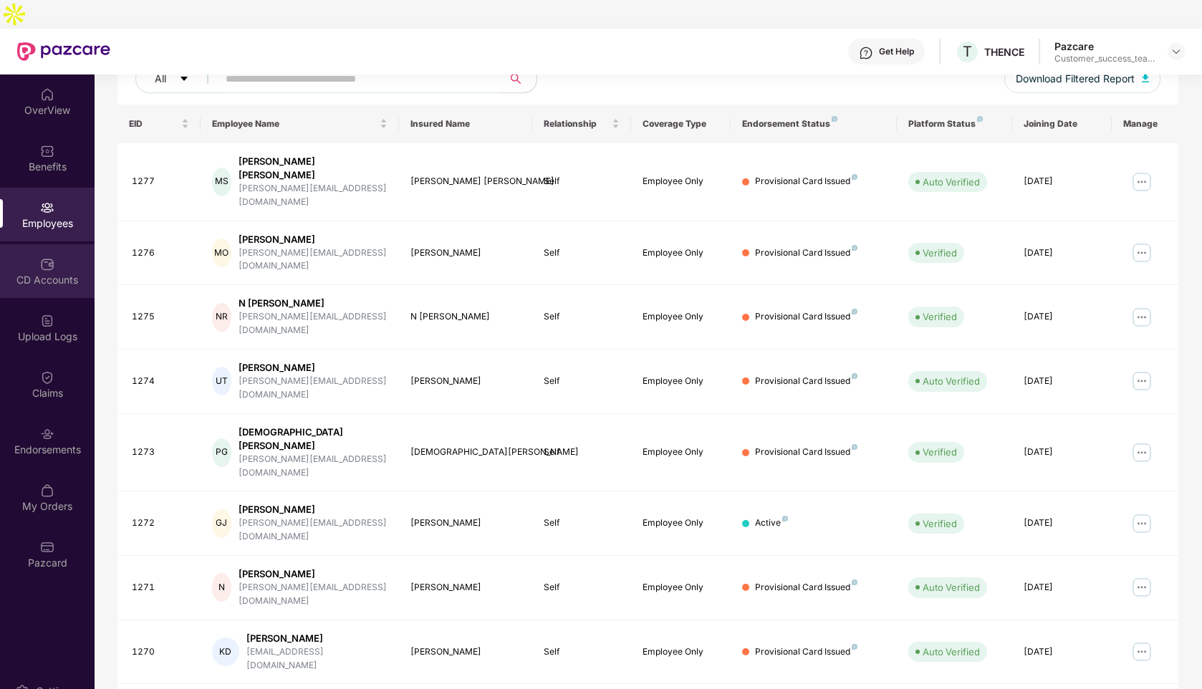
click at [43, 273] on div "CD Accounts" at bounding box center [47, 280] width 95 height 14
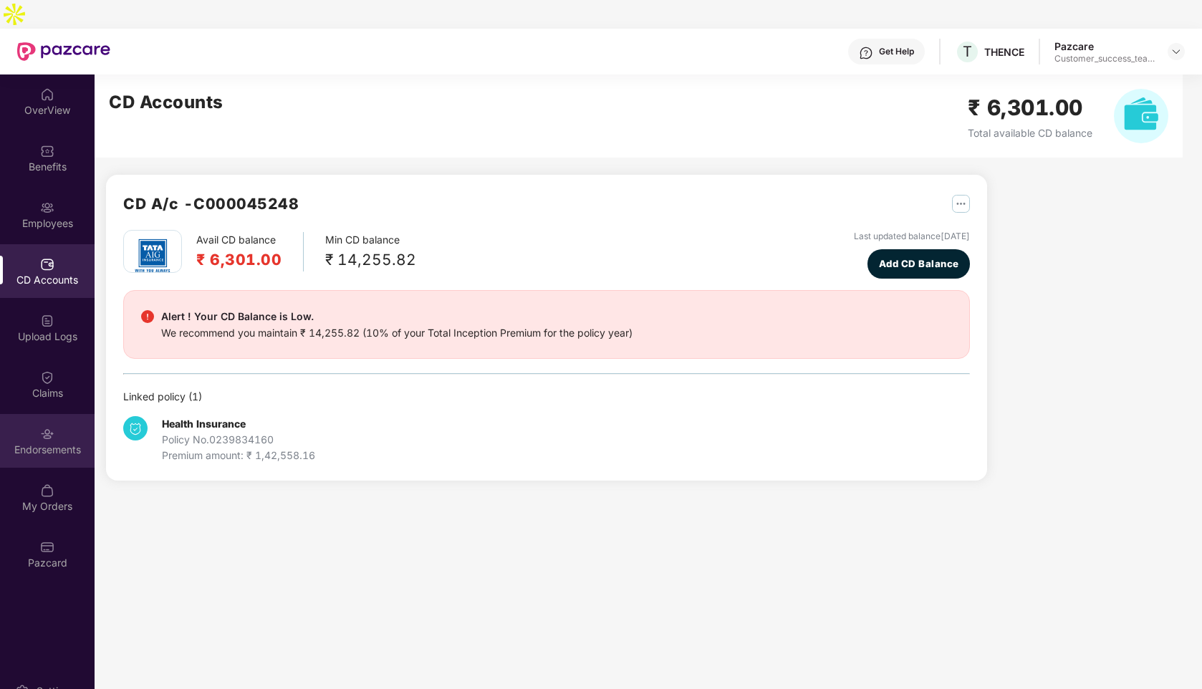
click at [52, 427] on img at bounding box center [47, 434] width 14 height 14
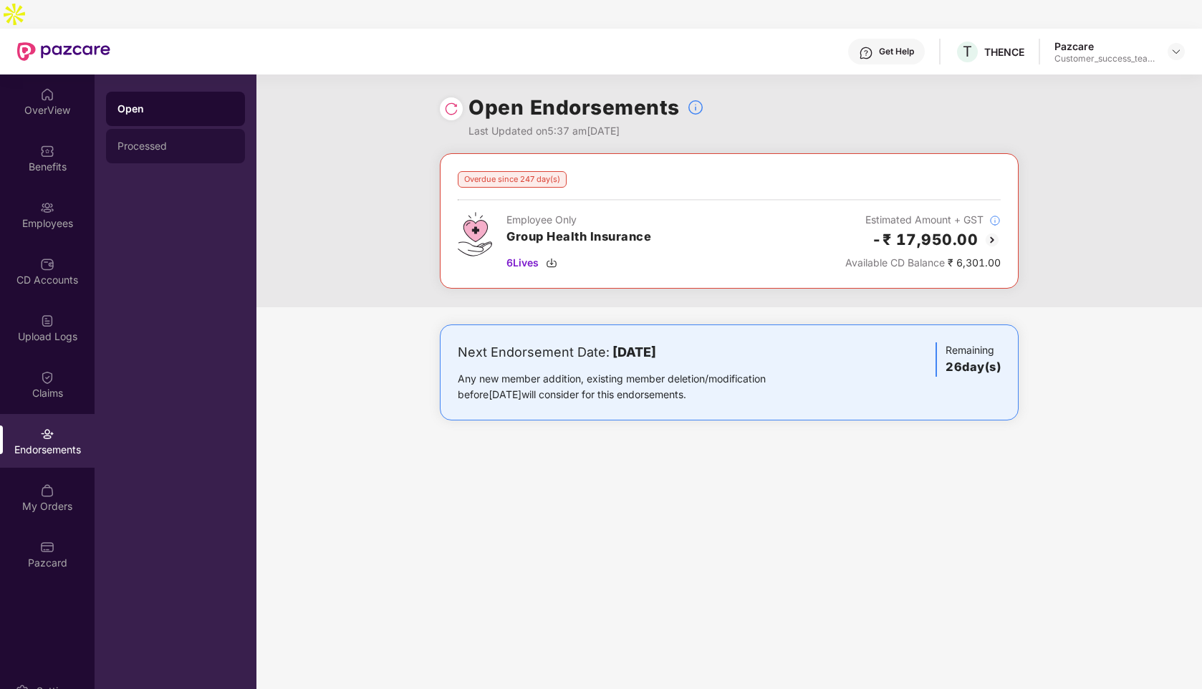
click at [196, 140] on div "Processed" at bounding box center [175, 145] width 116 height 11
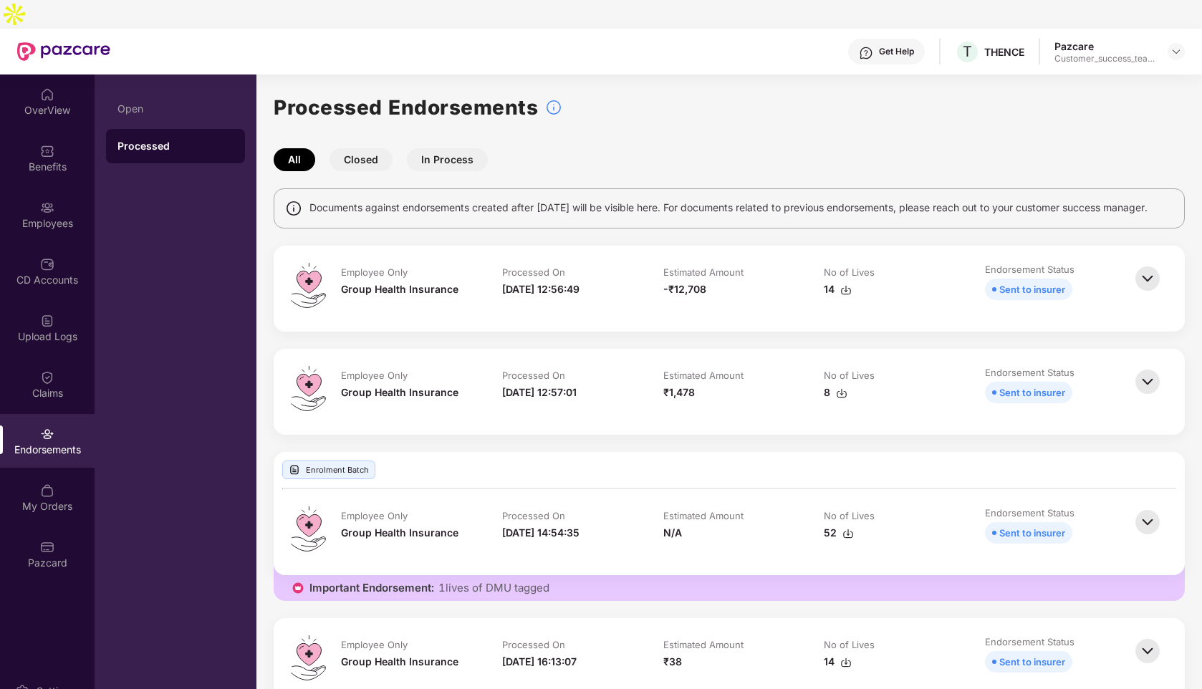
click at [372, 148] on button "Closed" at bounding box center [361, 159] width 63 height 23
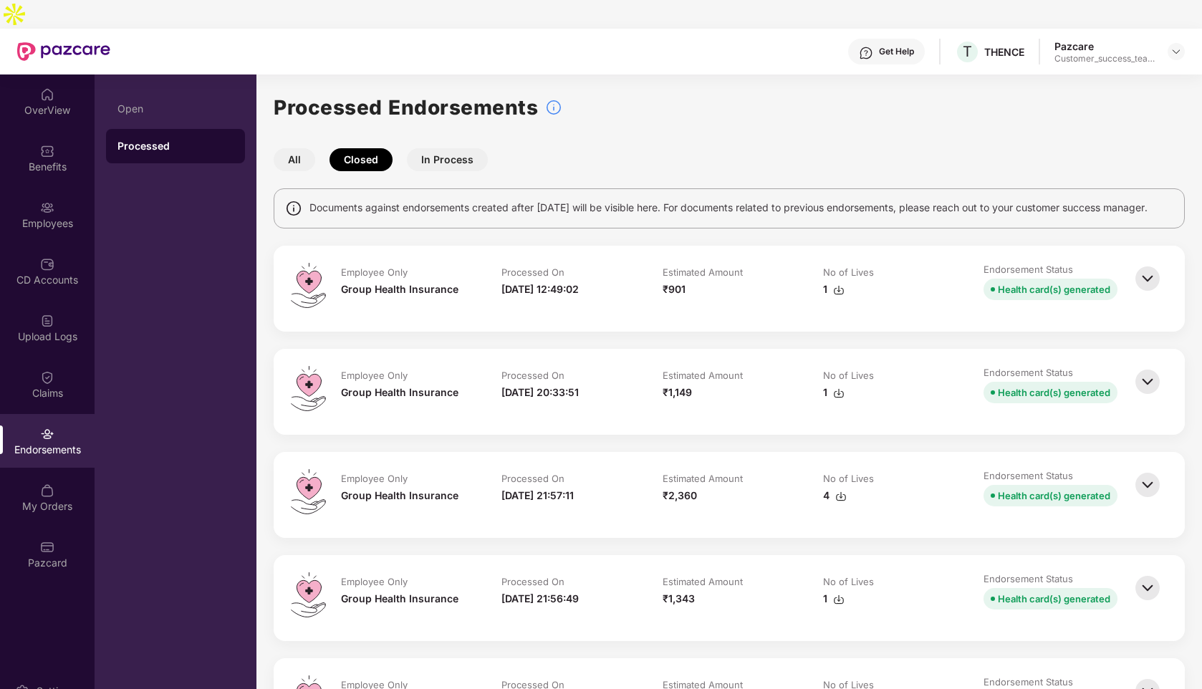
click at [458, 148] on button "In Process" at bounding box center [447, 159] width 81 height 23
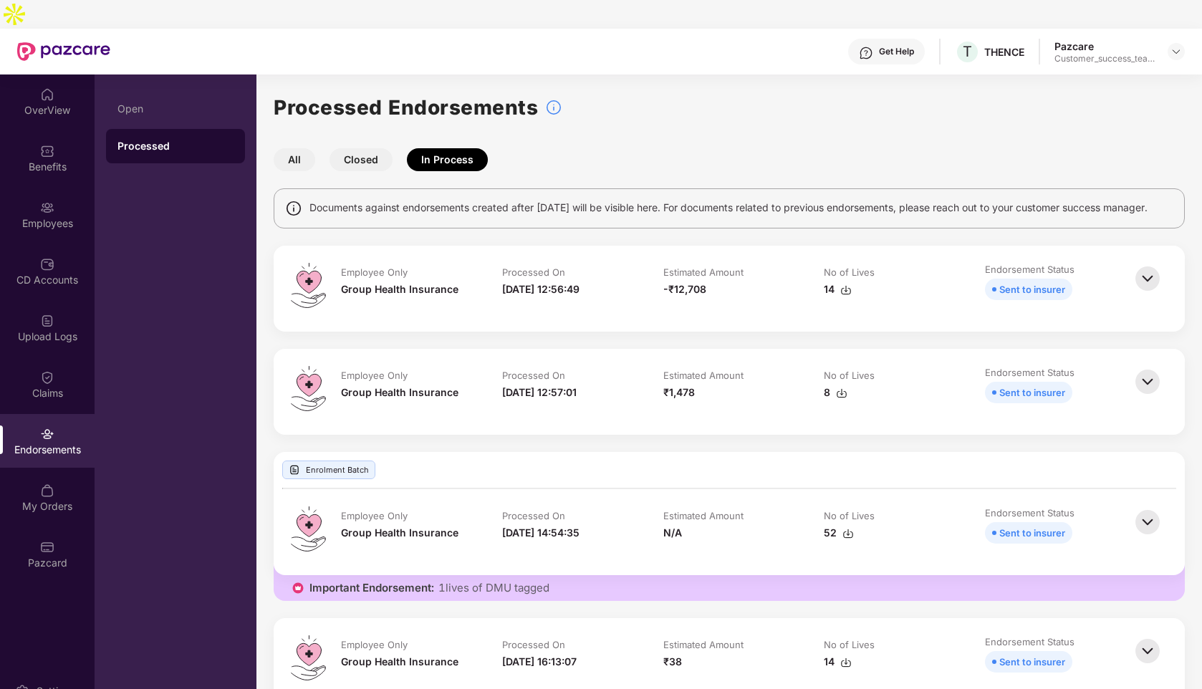
scroll to position [17, 0]
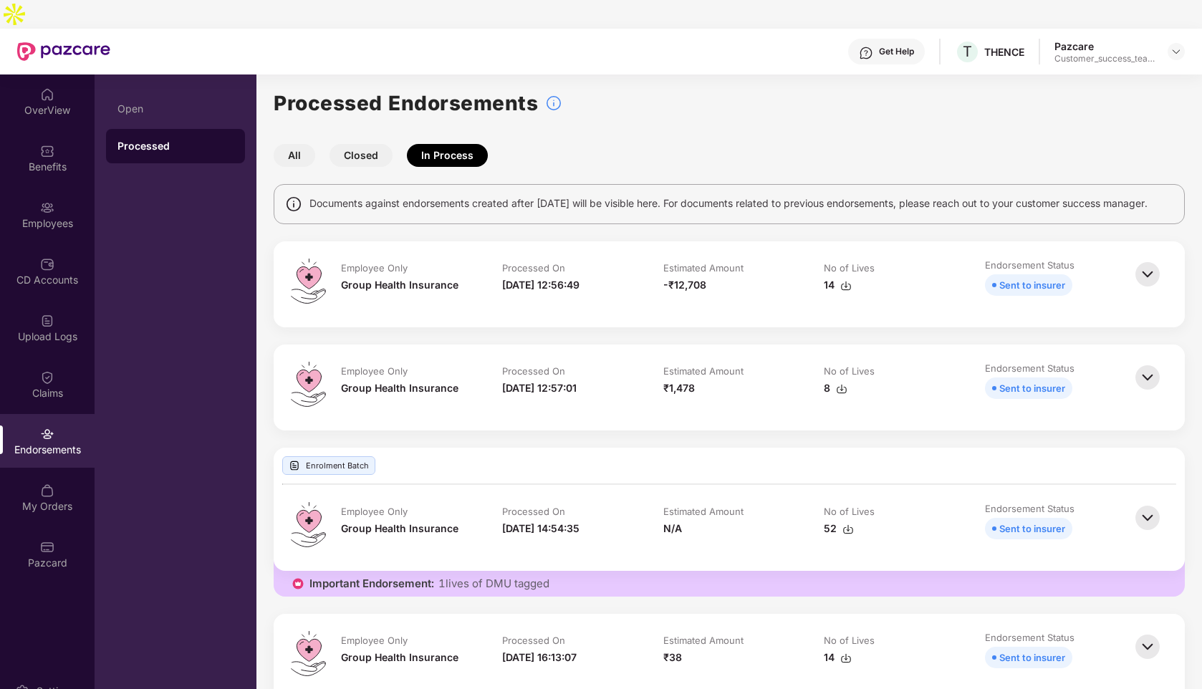
click at [828, 650] on div "14" at bounding box center [838, 658] width 28 height 16
